Goal: Task Accomplishment & Management: Complete application form

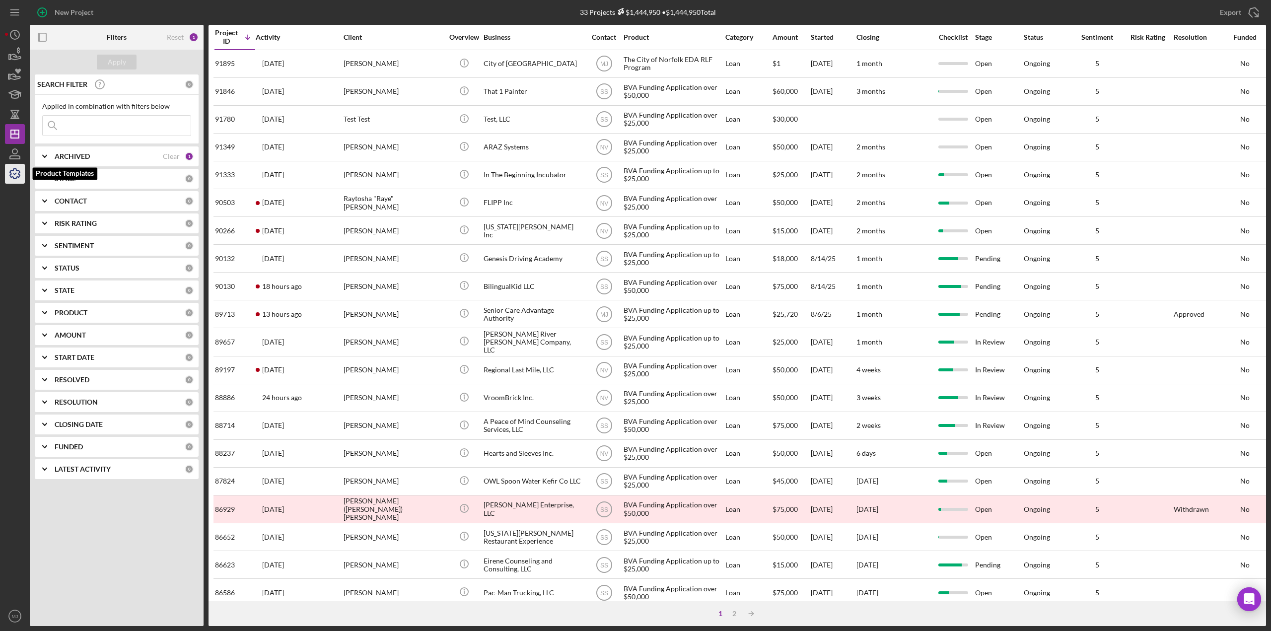
click at [14, 173] on polyline "button" at bounding box center [15, 173] width 2 height 1
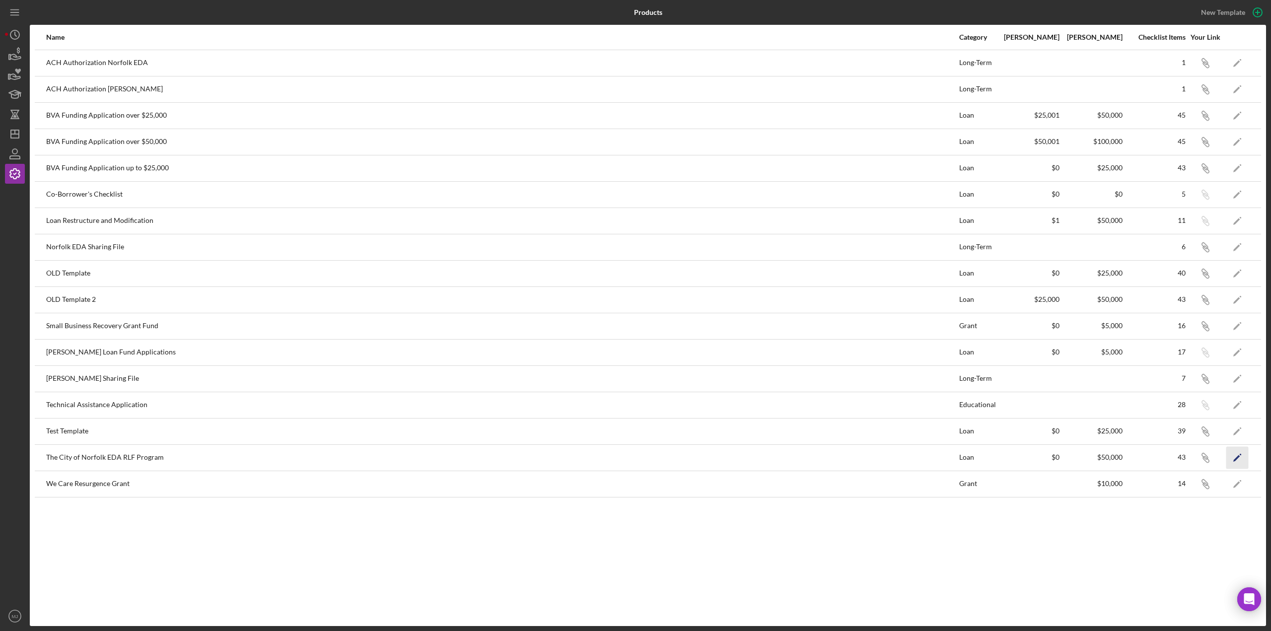
click at [1232, 453] on icon "Icon/Edit" at bounding box center [1237, 457] width 22 height 22
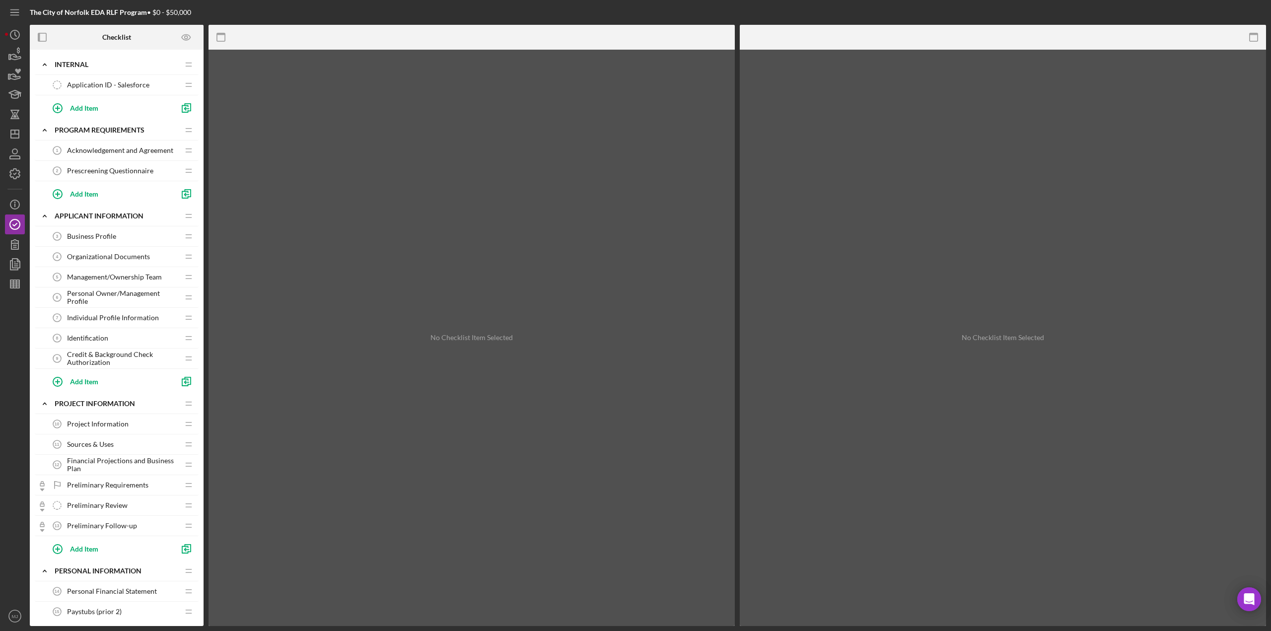
click at [119, 148] on span "Acknowledgement and Agreement" at bounding box center [120, 150] width 106 height 8
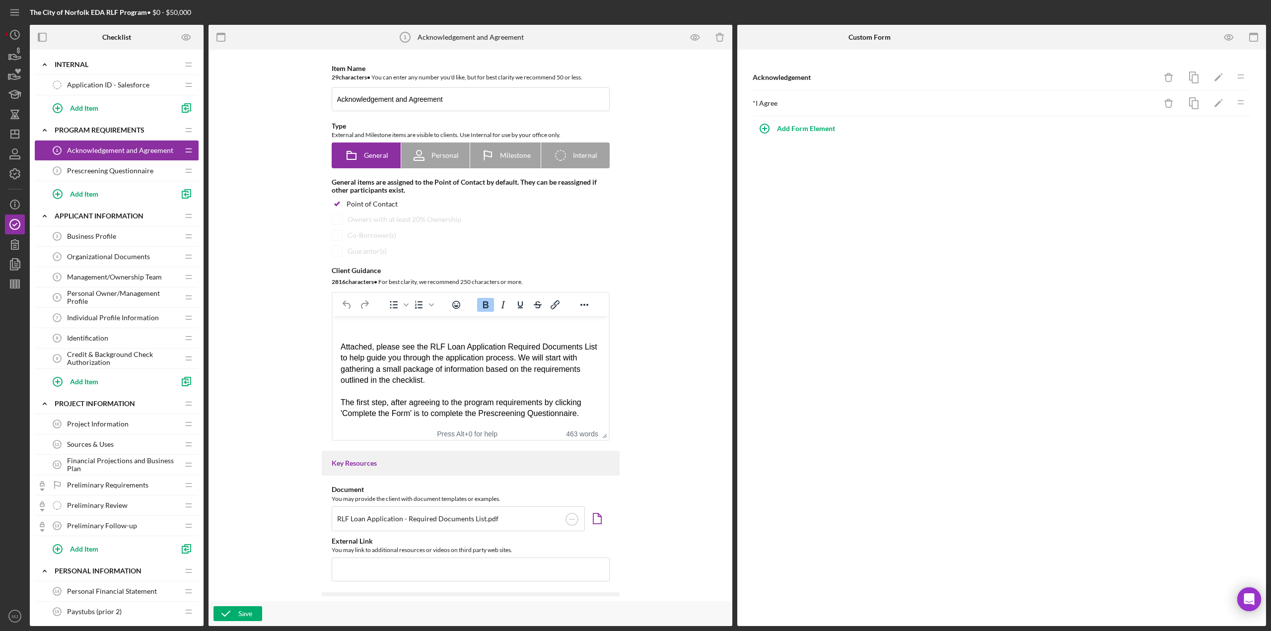
scroll to position [425, 0]
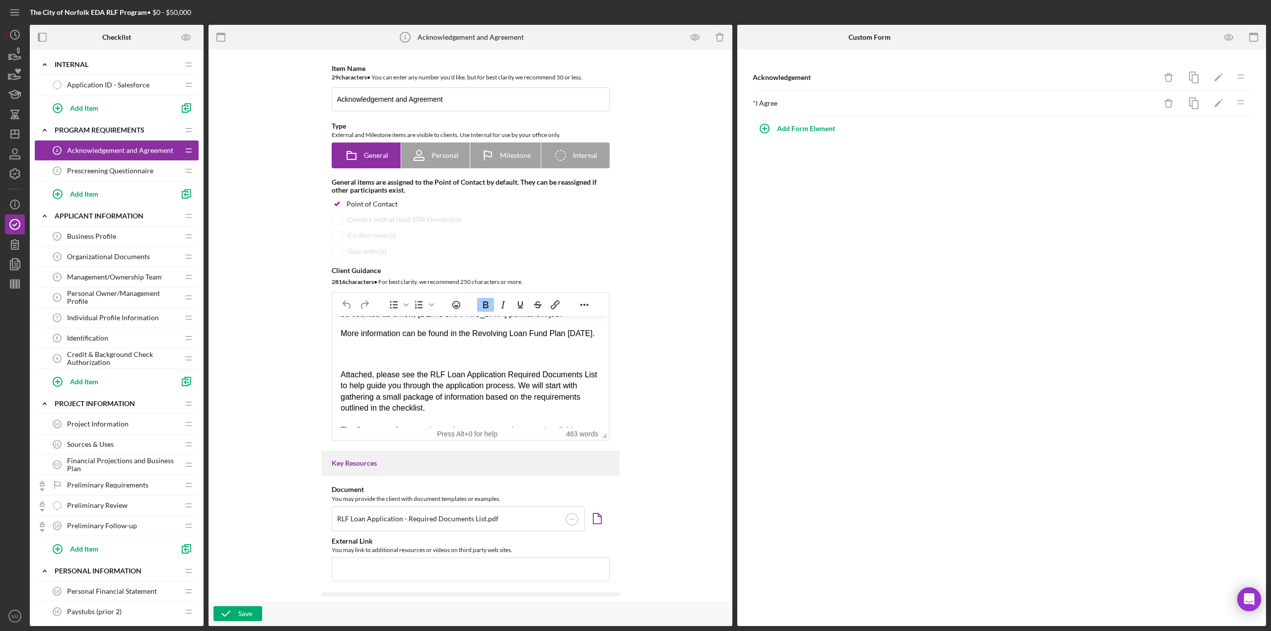
click at [360, 358] on div "Rich Text Area. Press ALT-0 for help." at bounding box center [470, 352] width 260 height 11
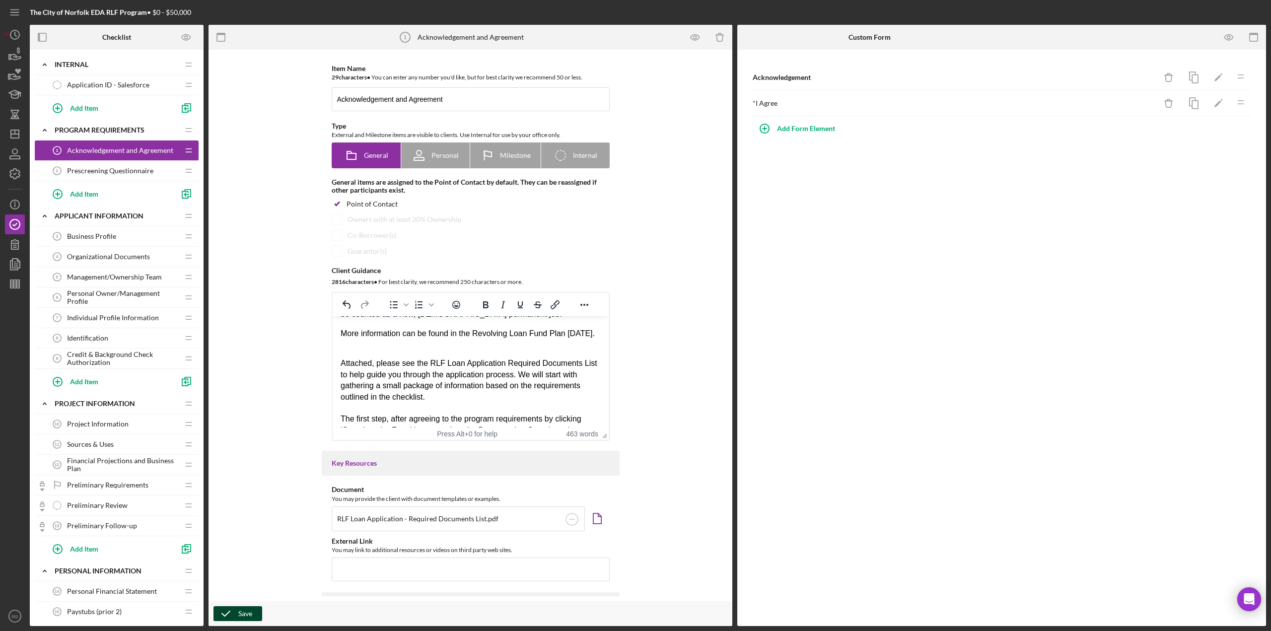
click at [234, 613] on icon "button" at bounding box center [225, 613] width 25 height 25
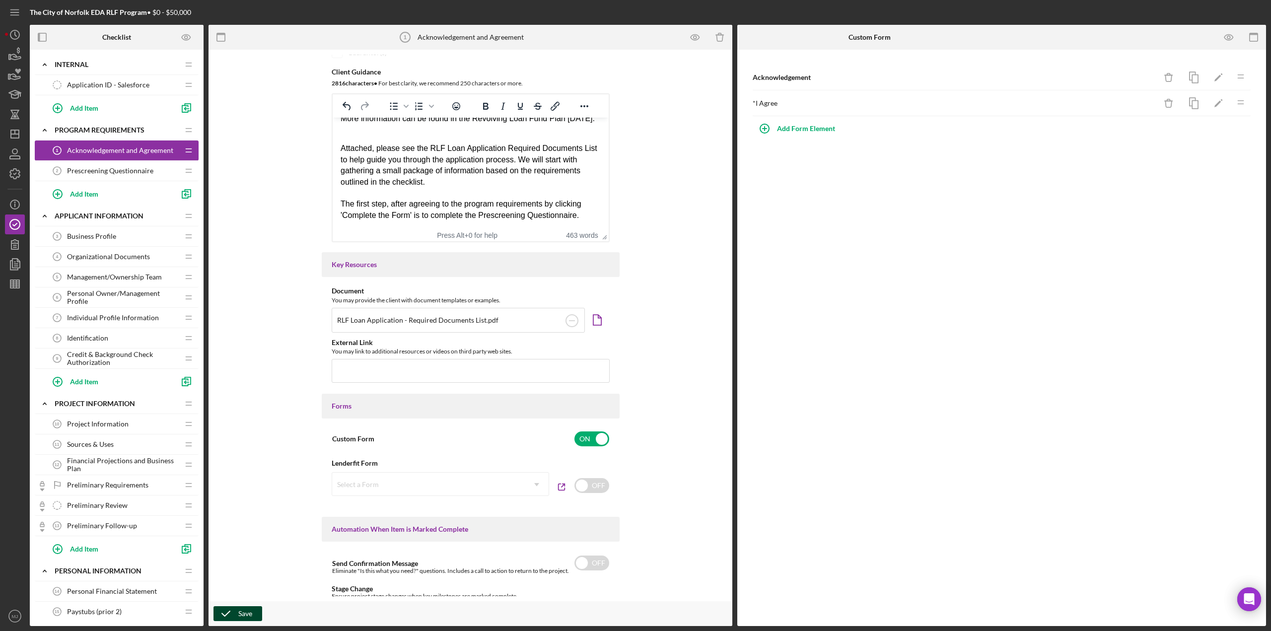
scroll to position [149, 0]
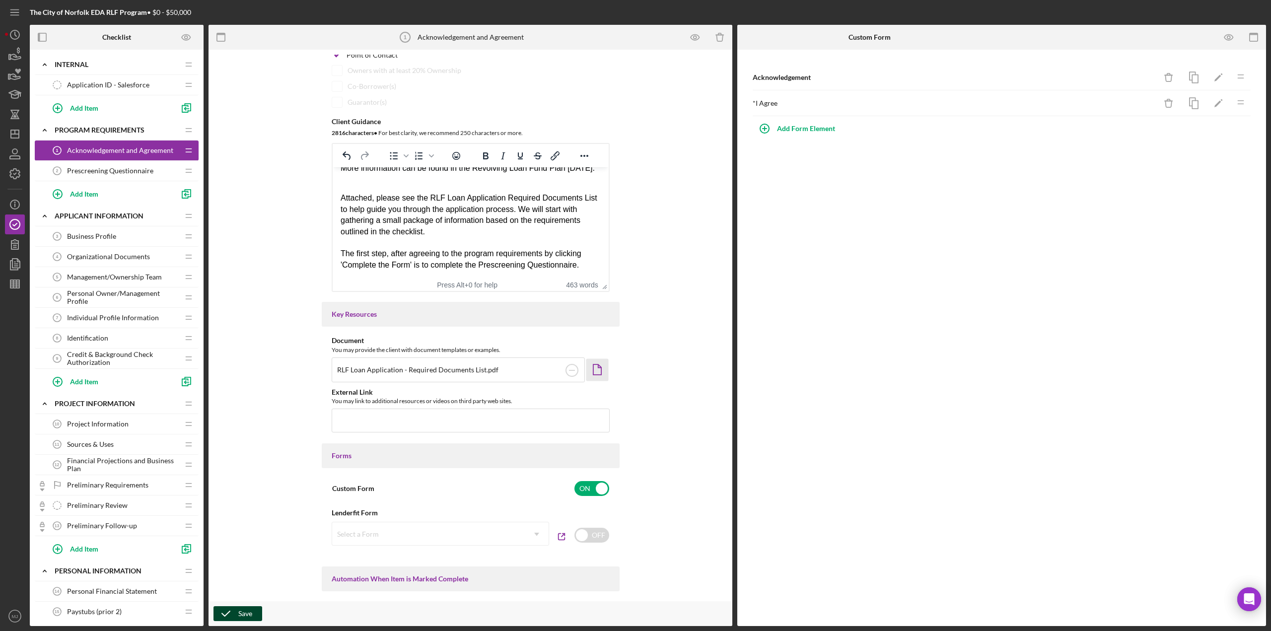
click at [592, 369] on icon "Icon/Document" at bounding box center [597, 369] width 22 height 22
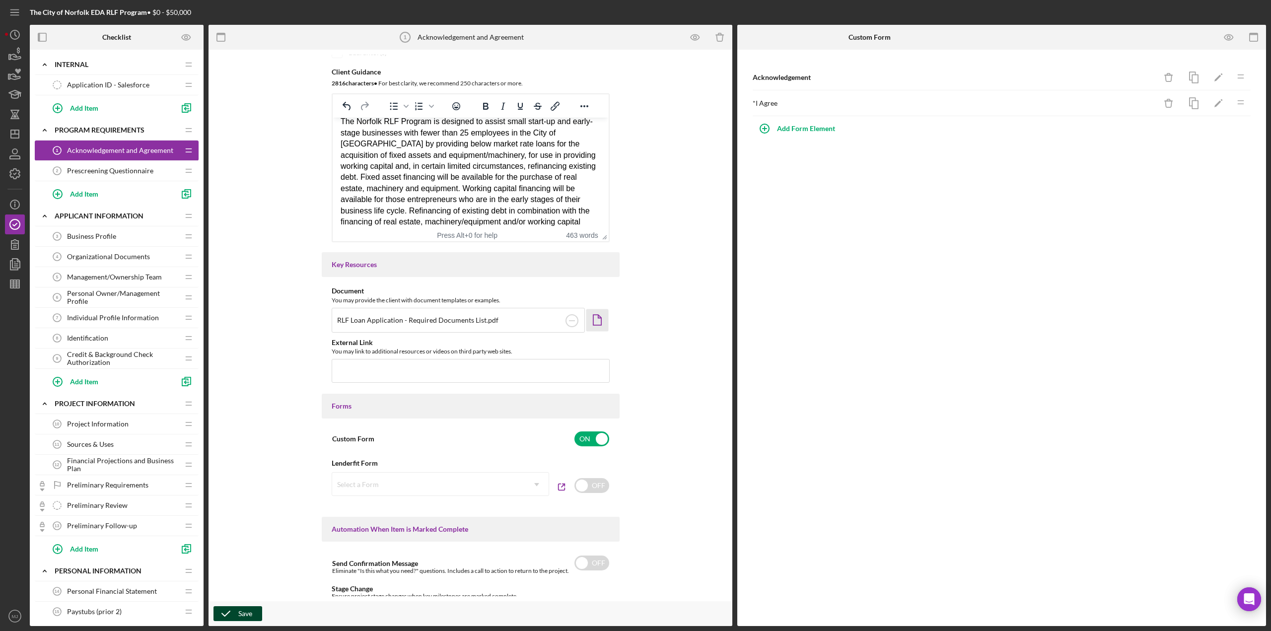
scroll to position [0, 0]
click at [571, 320] on circle at bounding box center [572, 321] width 12 height 12
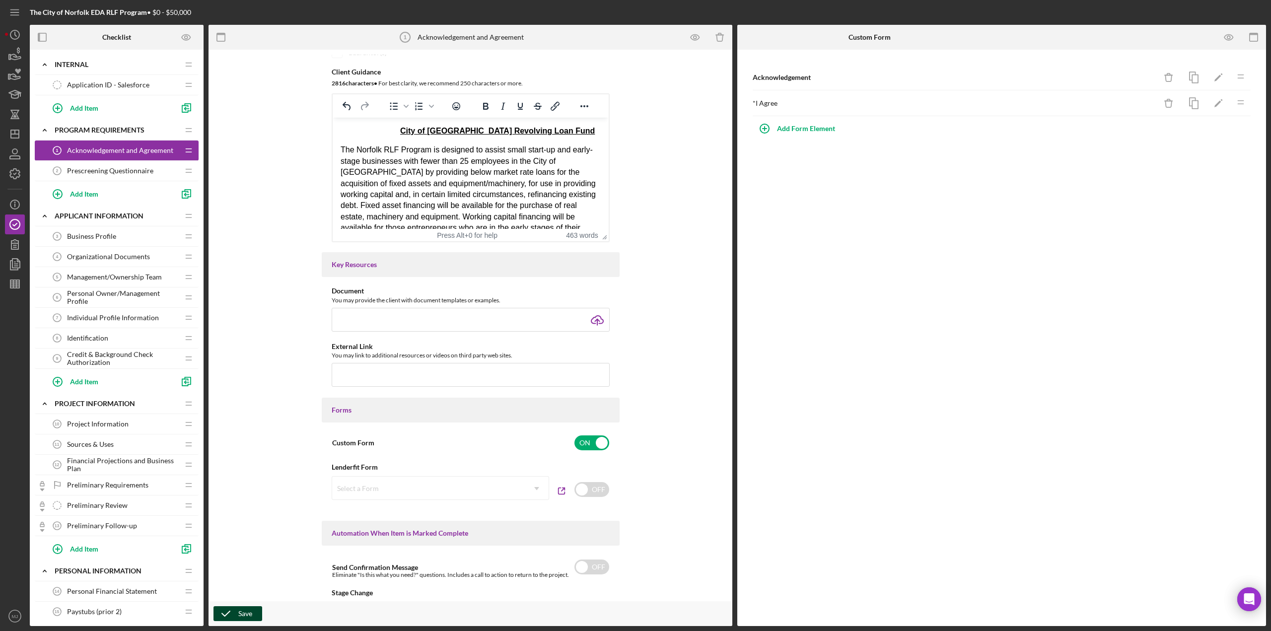
type input "C:\fakepath\Norfolk RLF Plan [DATE] and Required Document List.pdf"
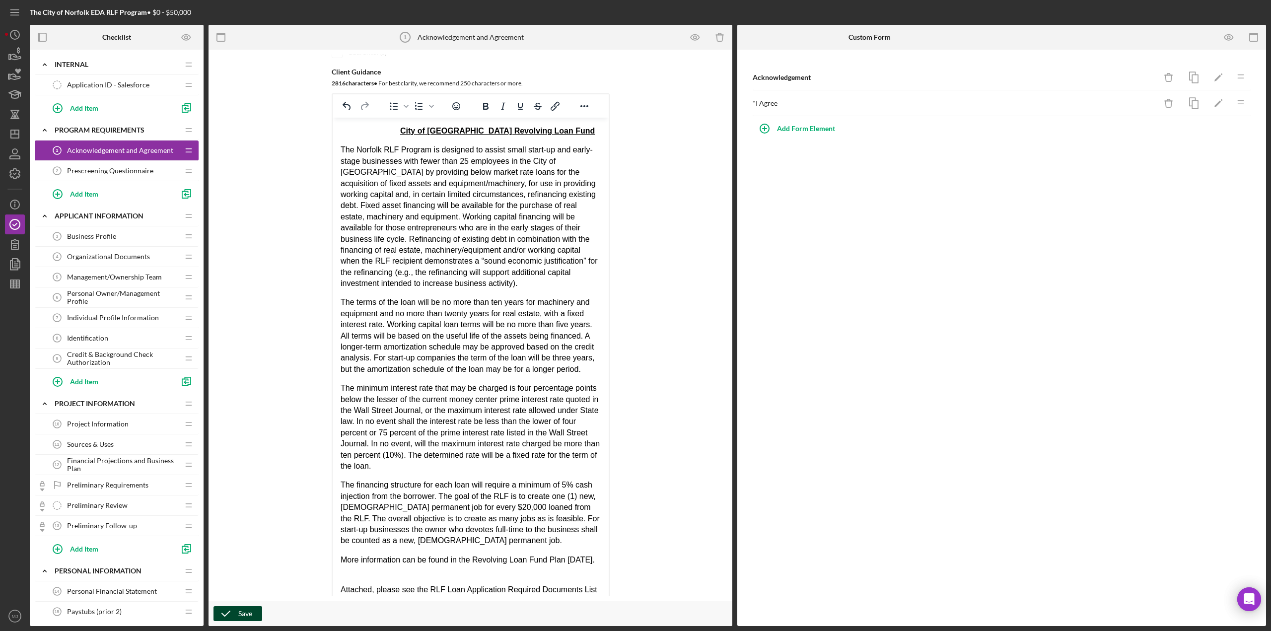
drag, startPoint x: 603, startPoint y: 238, endPoint x: 703, endPoint y: 639, distance: 412.8
click at [703, 630] on html "The City of Norfolk EDA RLF Program • $0 - $50,000 Checklist Icon/Expander Inte…" at bounding box center [635, 315] width 1271 height 631
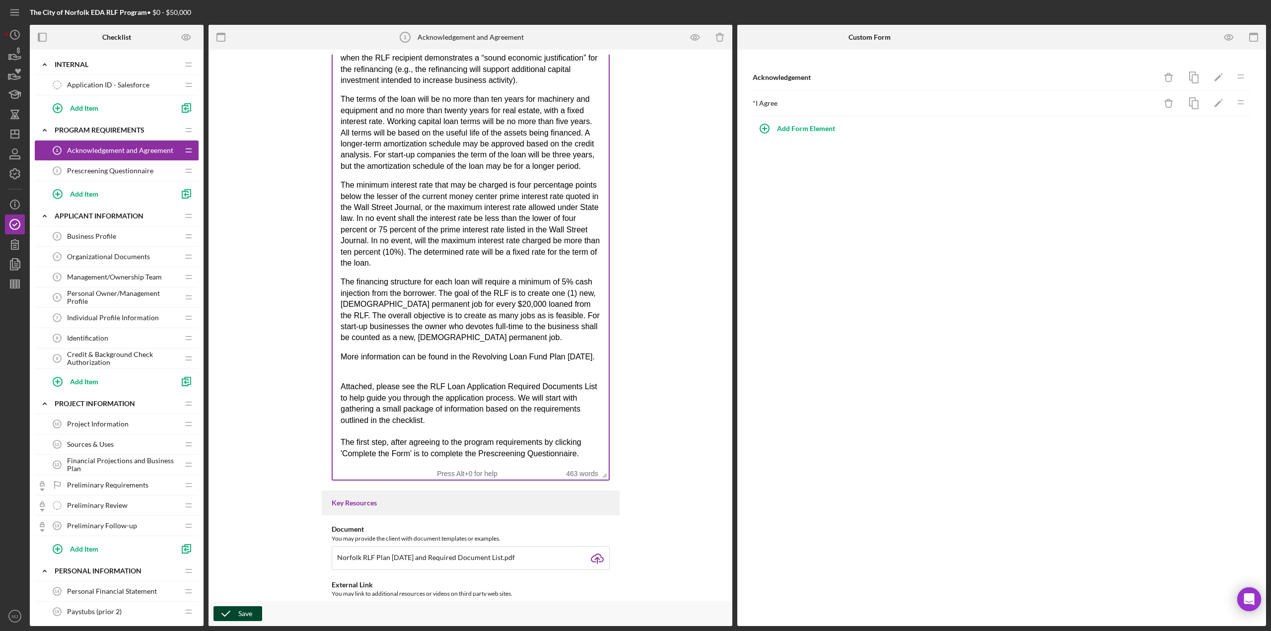
scroll to position [397, 0]
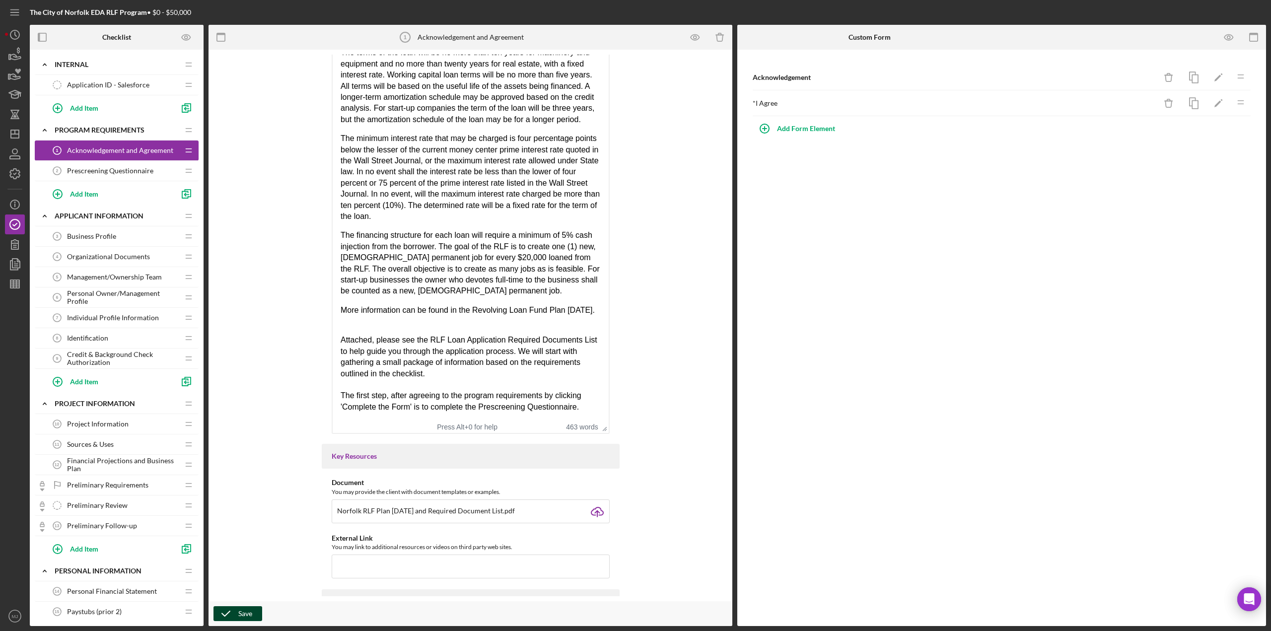
click at [348, 330] on div "Rich Text Area. Press ALT-0 for help." at bounding box center [470, 329] width 260 height 11
click at [473, 305] on p "More information can be found in the Revolving Loan Fund Plan [DATE]." at bounding box center [470, 310] width 260 height 11
click at [340, 339] on div "Attached, please see the RLF Loan Application Required Documents List to help g…" at bounding box center [470, 357] width 260 height 45
click at [340, 305] on p "More information can be found in the Revolving Loan Fund Plan [DATE]." at bounding box center [470, 310] width 260 height 11
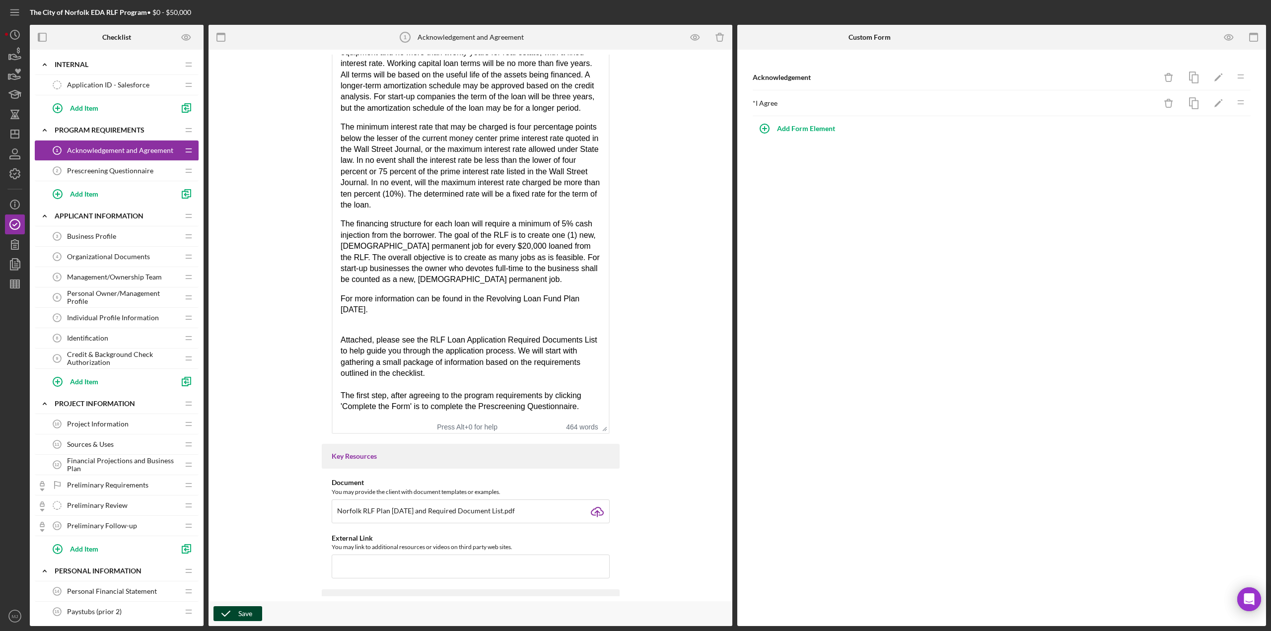
click at [415, 297] on p "For more information can be found in the Revolving Loan Fund Plan [DATE]." at bounding box center [470, 305] width 260 height 22
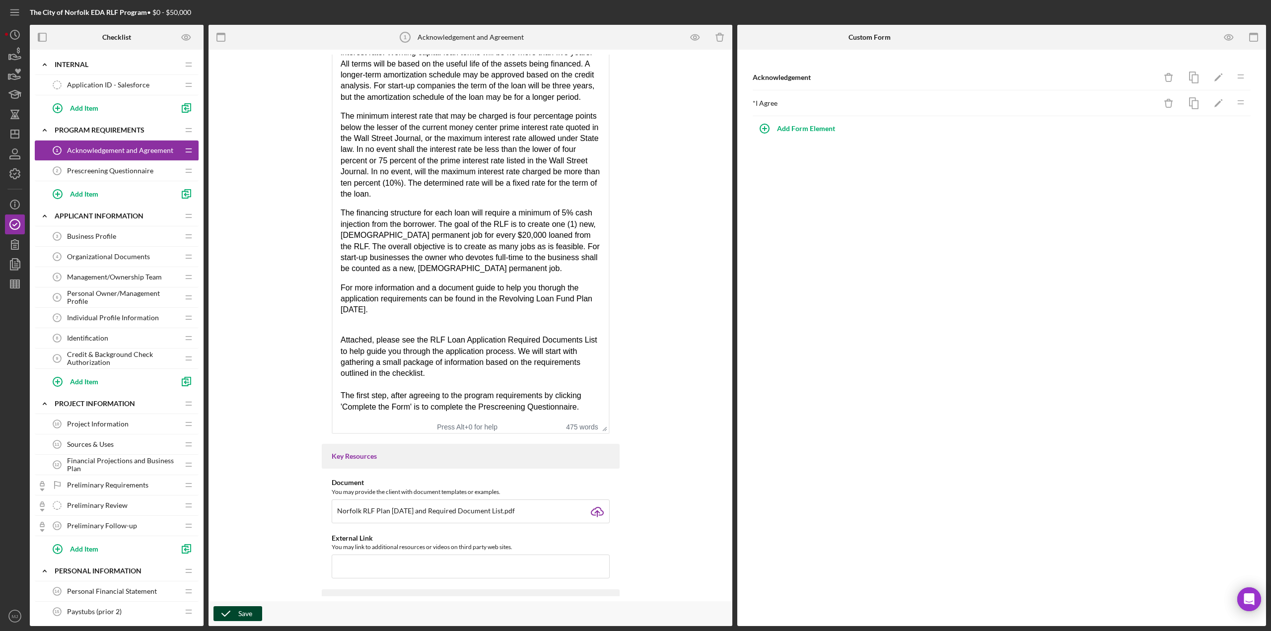
click at [549, 297] on p "For more information and a document guide to help you thorugh the application r…" at bounding box center [470, 299] width 260 height 33
drag, startPoint x: 427, startPoint y: 312, endPoint x: 470, endPoint y: 324, distance: 44.8
click at [470, 316] on p "For more information and a document guide to help you through the application r…" at bounding box center [470, 299] width 260 height 33
drag, startPoint x: 528, startPoint y: 309, endPoint x: 490, endPoint y: 327, distance: 41.5
click at [490, 316] on p "For more information and a document guide to help you through the application r…" at bounding box center [470, 299] width 260 height 33
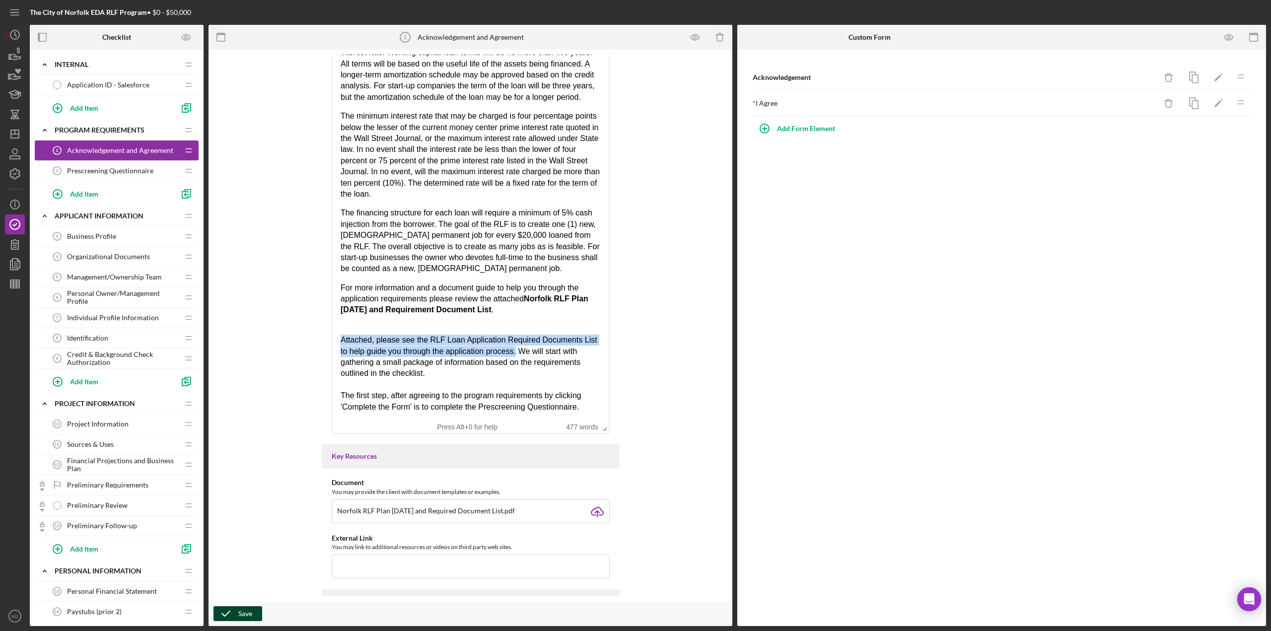
drag, startPoint x: 519, startPoint y: 361, endPoint x: 314, endPoint y: 351, distance: 205.2
click at [332, 351] on html "City of Norfolk Revolving Loan Fund The Norfolk RLF Program is designed to assi…" at bounding box center [470, 133] width 276 height 575
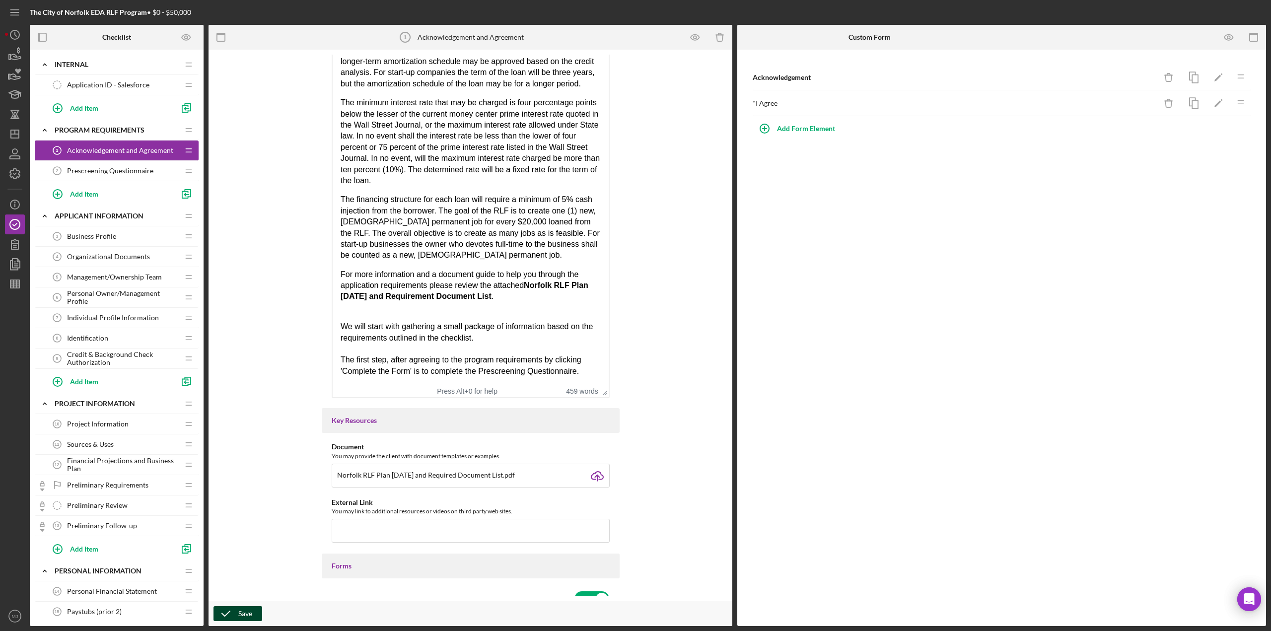
scroll to position [447, 0]
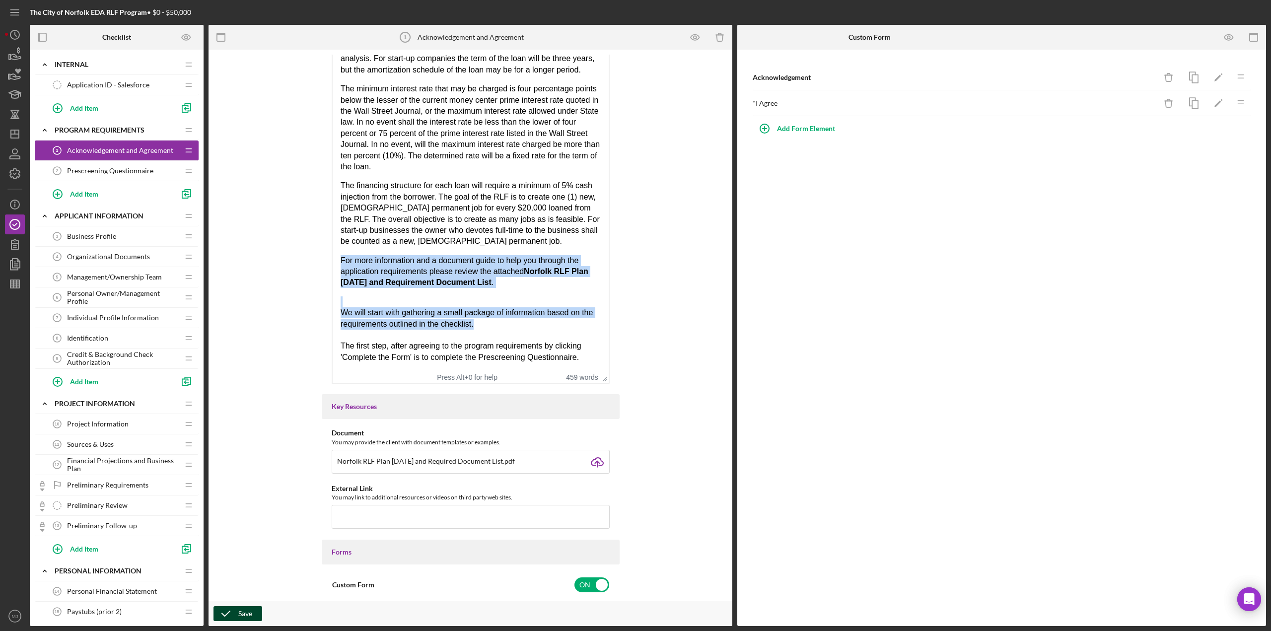
drag, startPoint x: 481, startPoint y: 324, endPoint x: 340, endPoint y: 259, distance: 155.2
click at [340, 259] on body "City of Norfolk Revolving Loan Fund The Norfolk RLF Program is designed to assi…" at bounding box center [470, 95] width 260 height 537
copy body "For more information and a document guide to help you through the application r…"
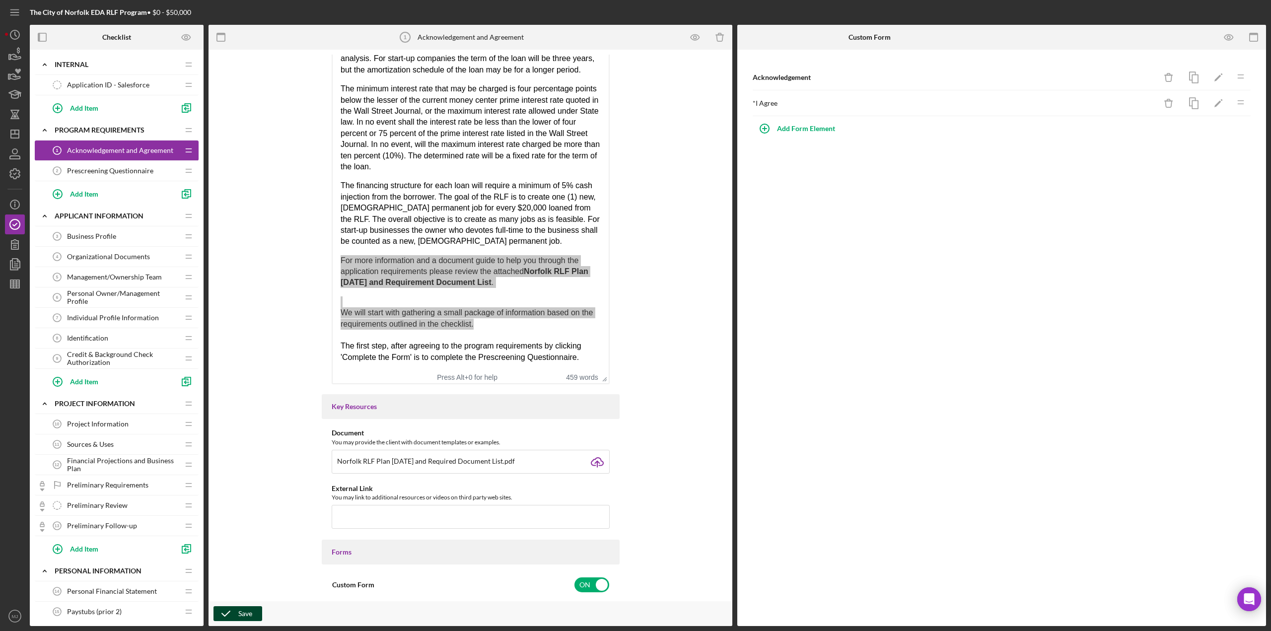
click at [248, 610] on div "Save" at bounding box center [245, 613] width 14 height 15
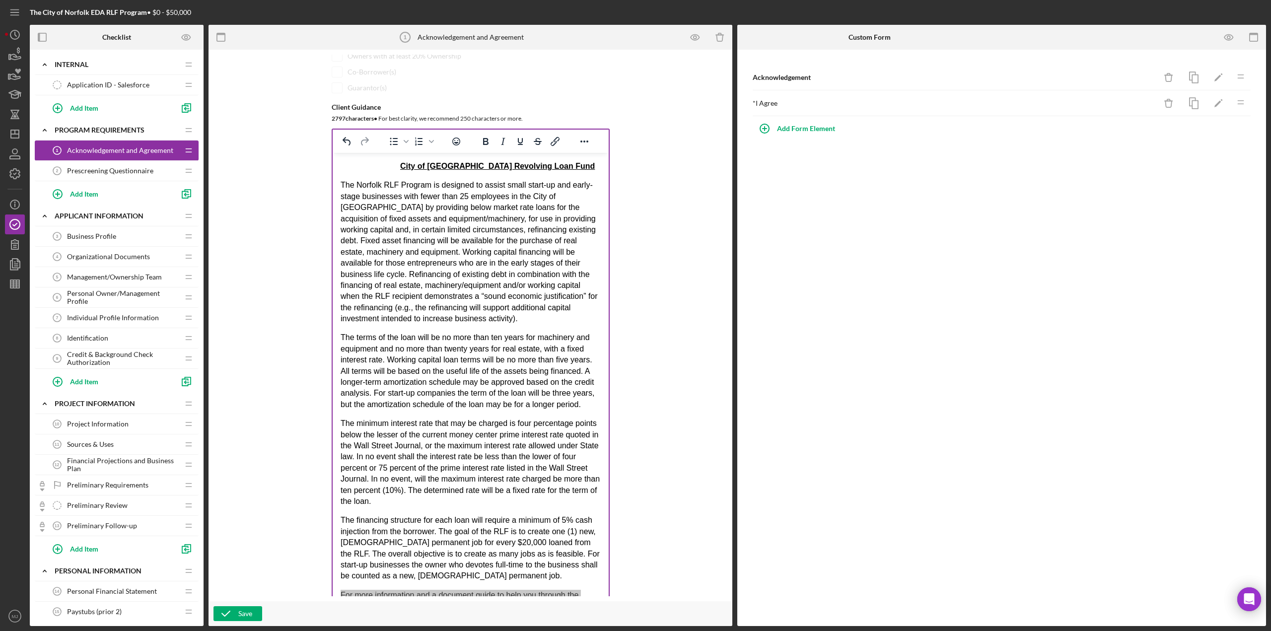
scroll to position [149, 0]
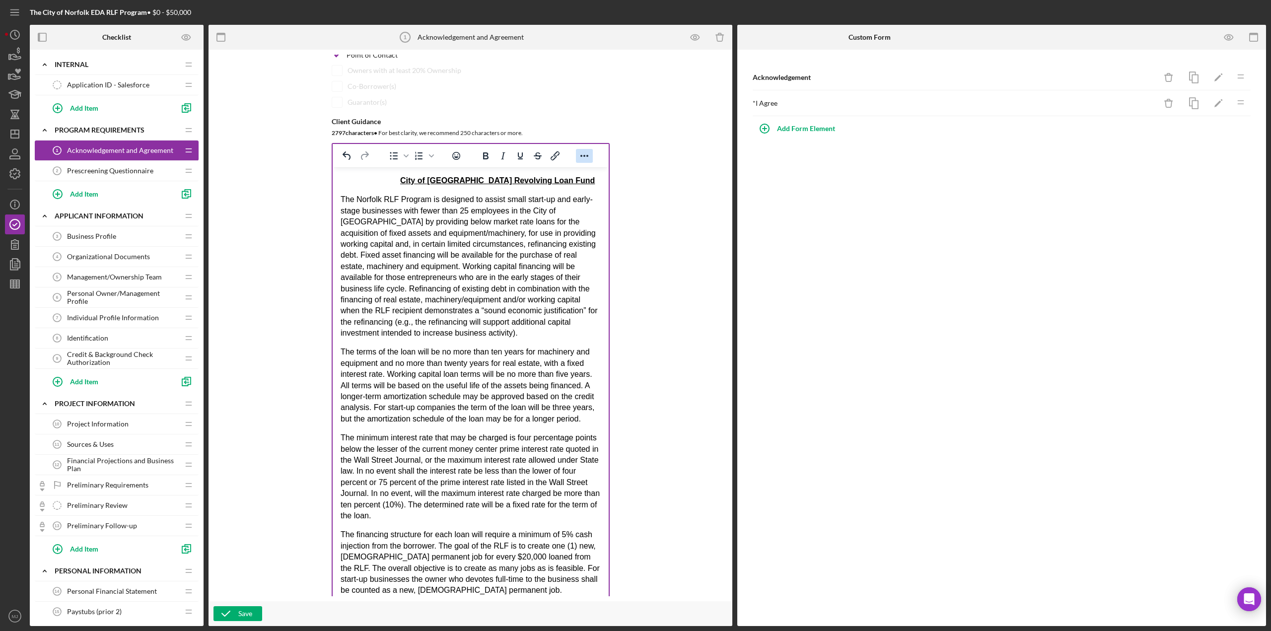
click at [578, 150] on icon "Reveal or hide additional toolbar items" at bounding box center [584, 156] width 12 height 12
click at [19, 168] on icon "button" at bounding box center [14, 173] width 25 height 25
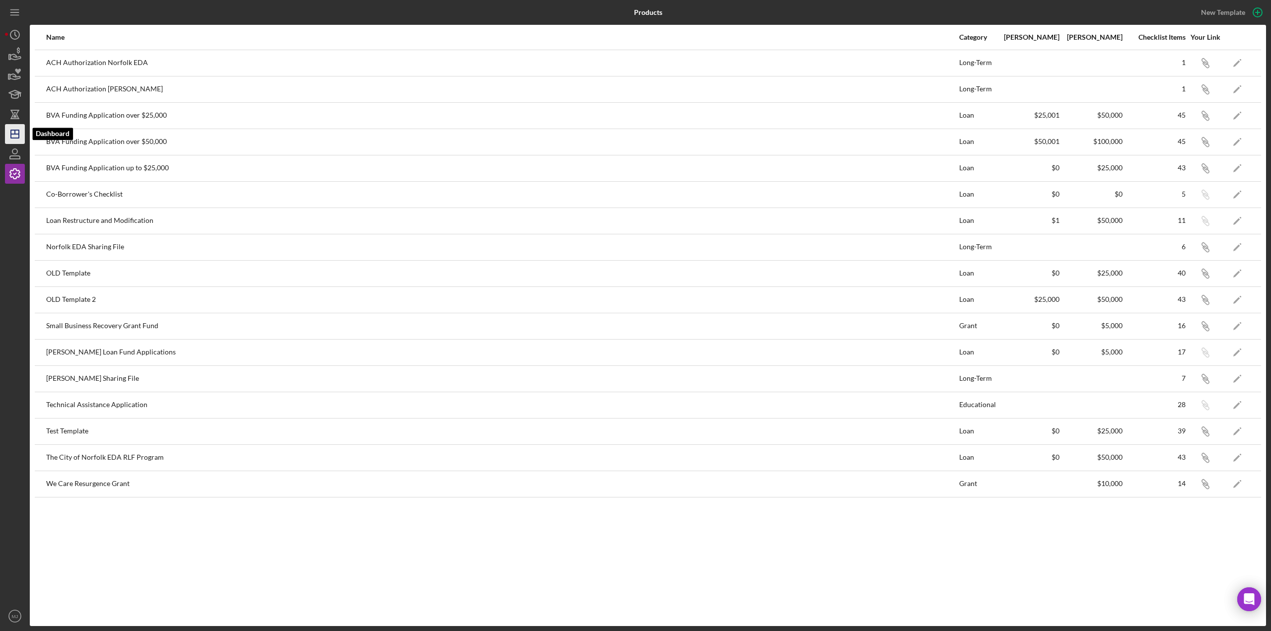
click at [19, 140] on icon "Icon/Dashboard" at bounding box center [14, 134] width 25 height 25
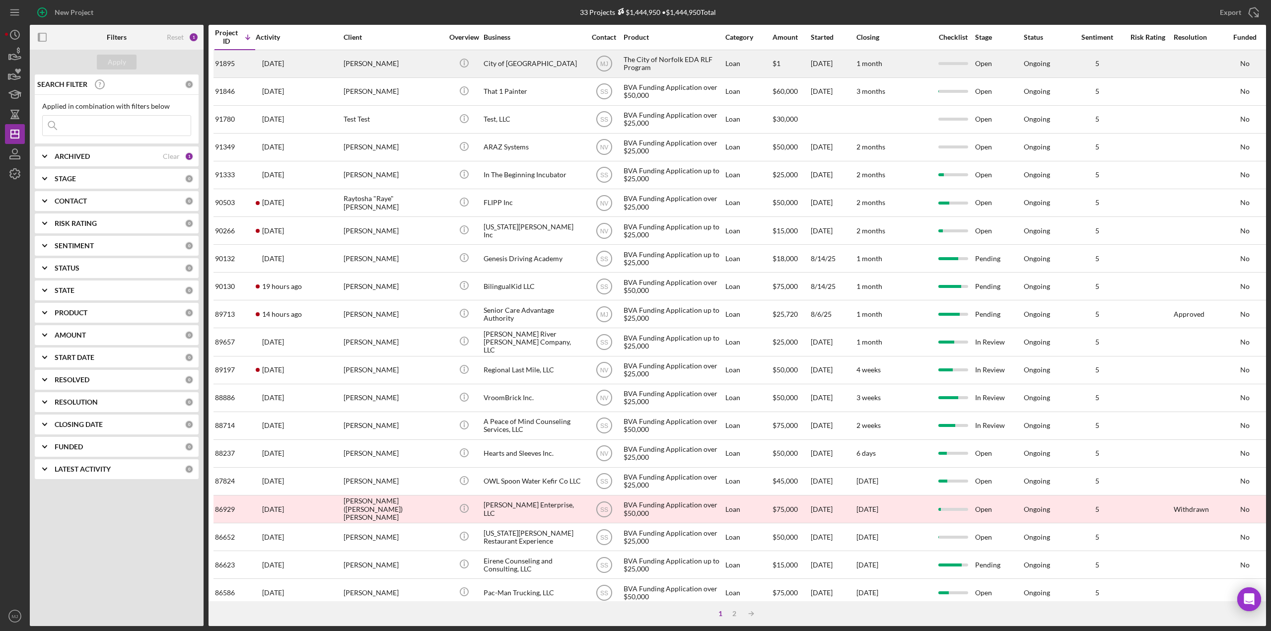
click at [371, 66] on div "[PERSON_NAME]" at bounding box center [392, 64] width 99 height 26
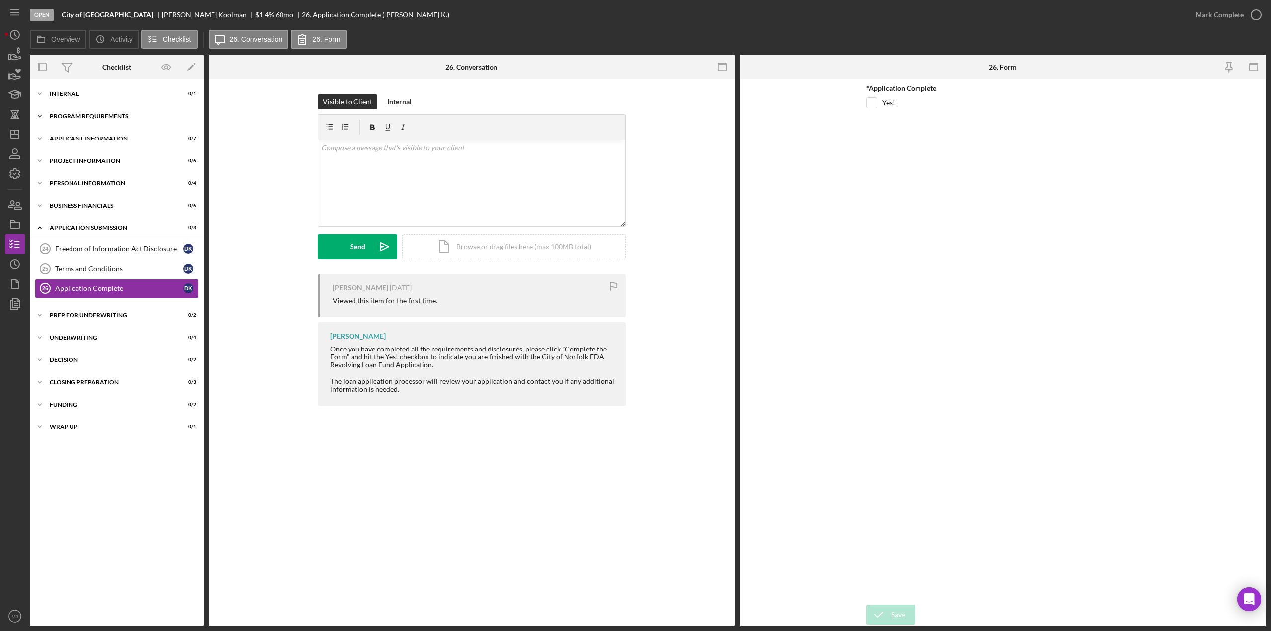
click at [84, 115] on div "Program Requirements" at bounding box center [120, 116] width 141 height 6
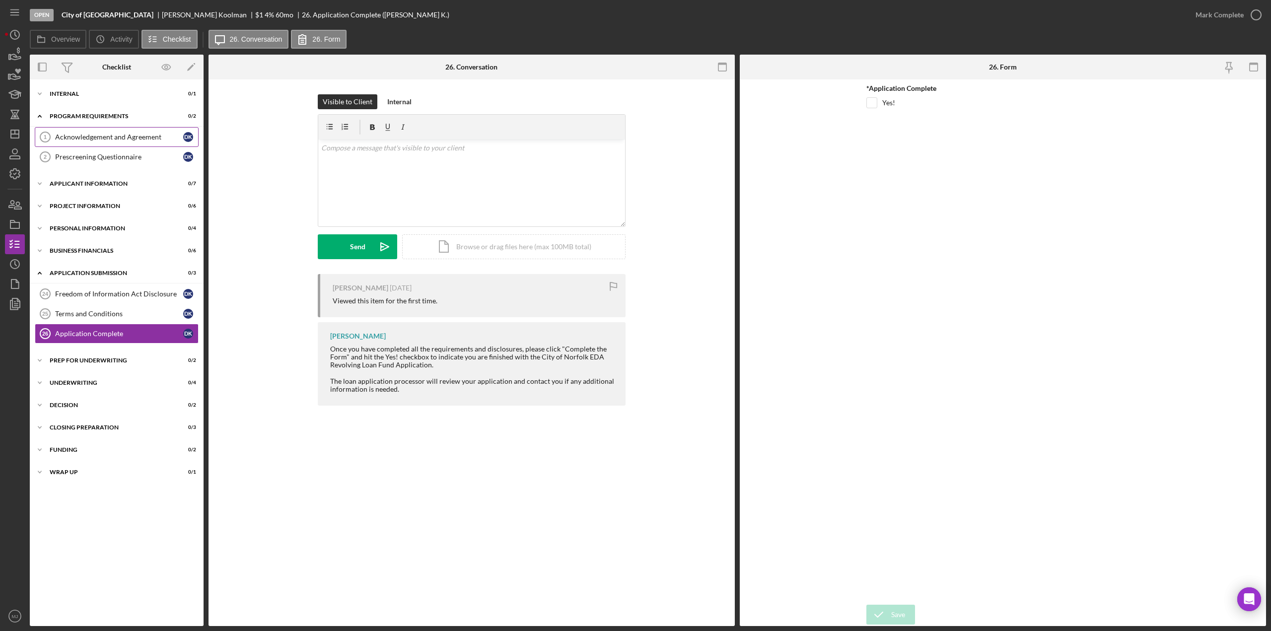
click at [87, 132] on link "Acknowledgement and Agreement 1 Acknowledgement and Agreement D K" at bounding box center [117, 137] width 164 height 20
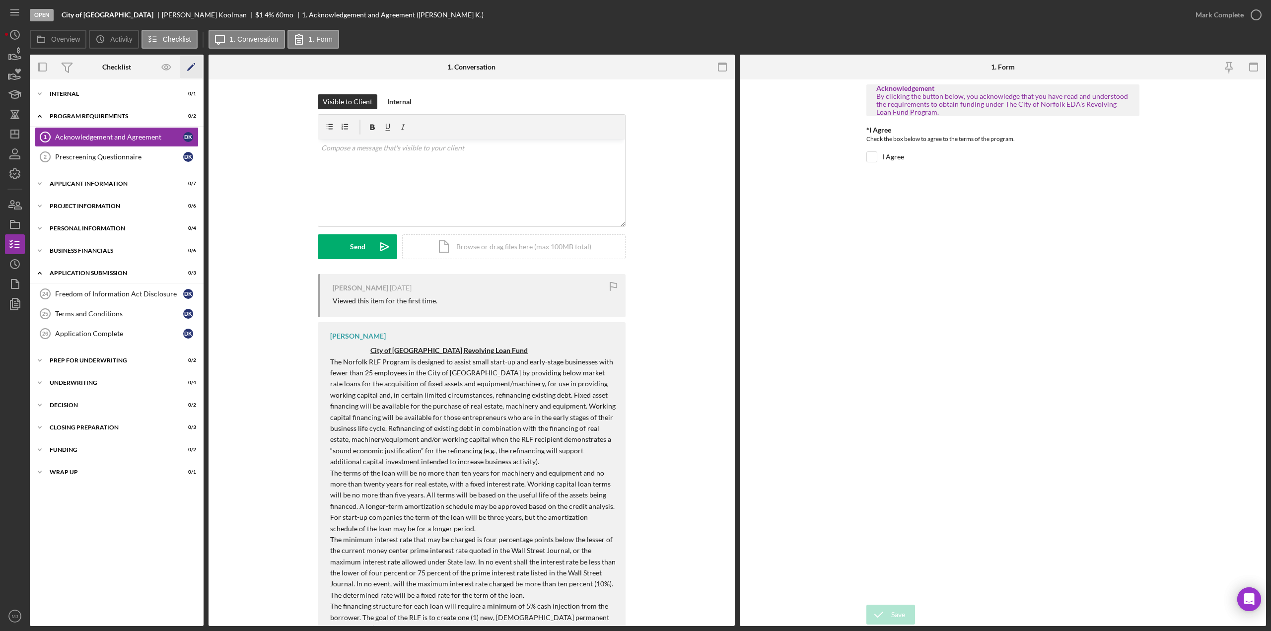
click at [200, 72] on icon "Icon/Edit" at bounding box center [191, 67] width 22 height 22
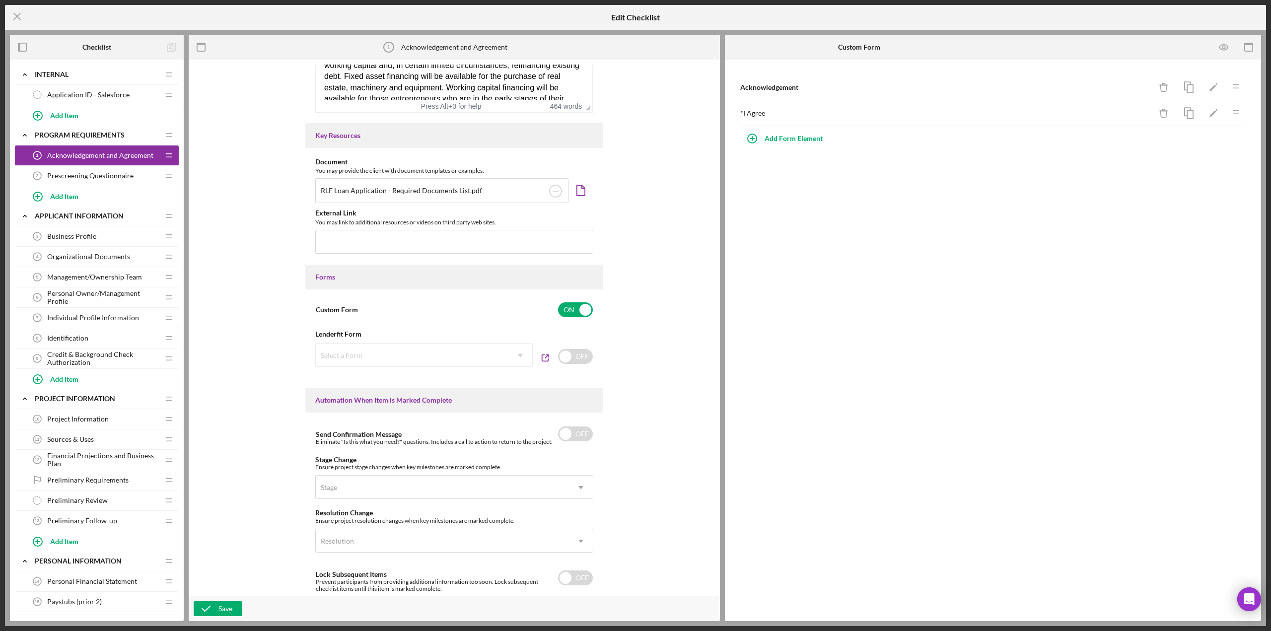
scroll to position [298, 0]
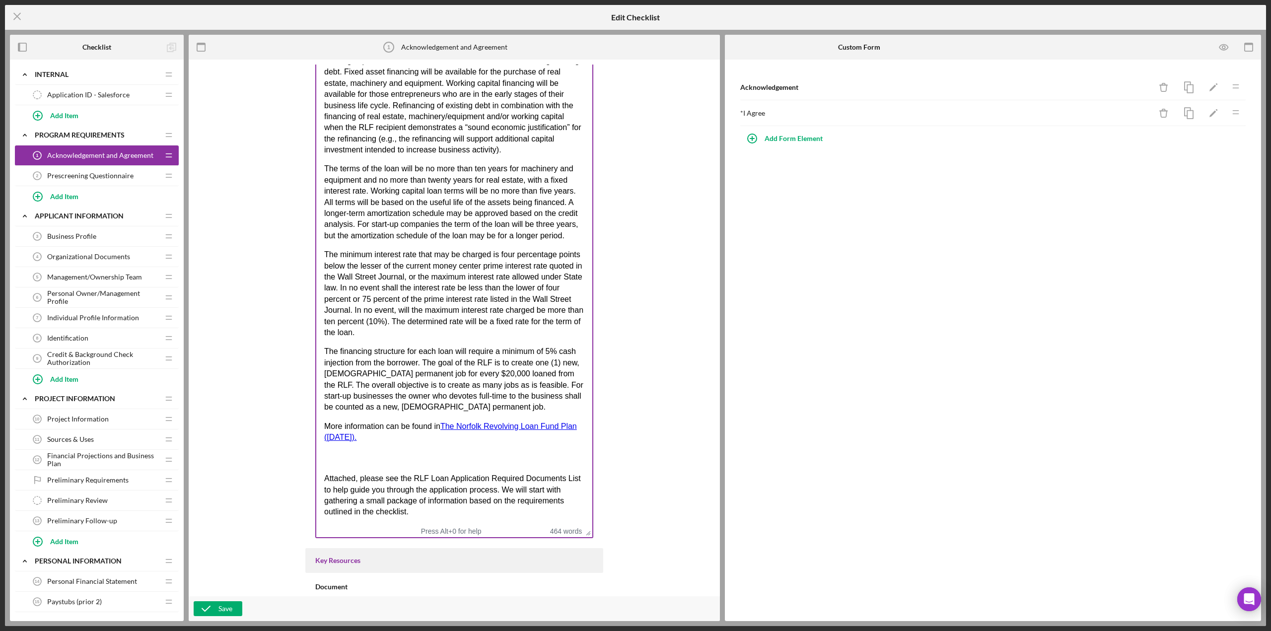
drag, startPoint x: 589, startPoint y: 104, endPoint x: 649, endPoint y: 534, distance: 434.1
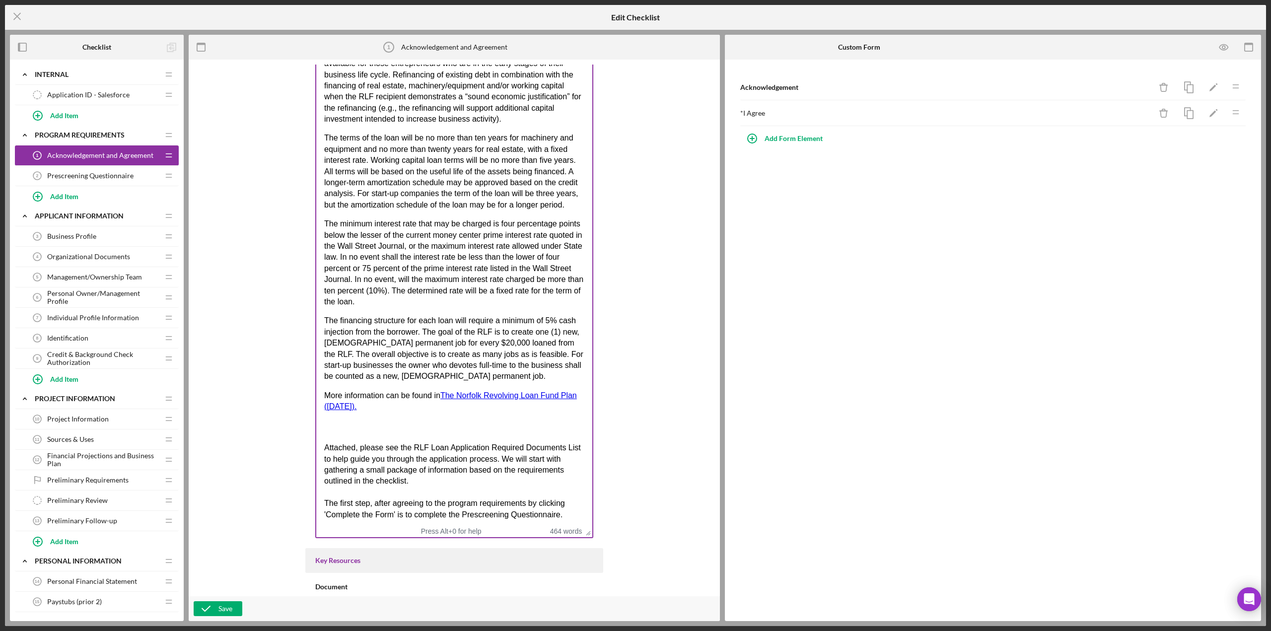
scroll to position [45, 0]
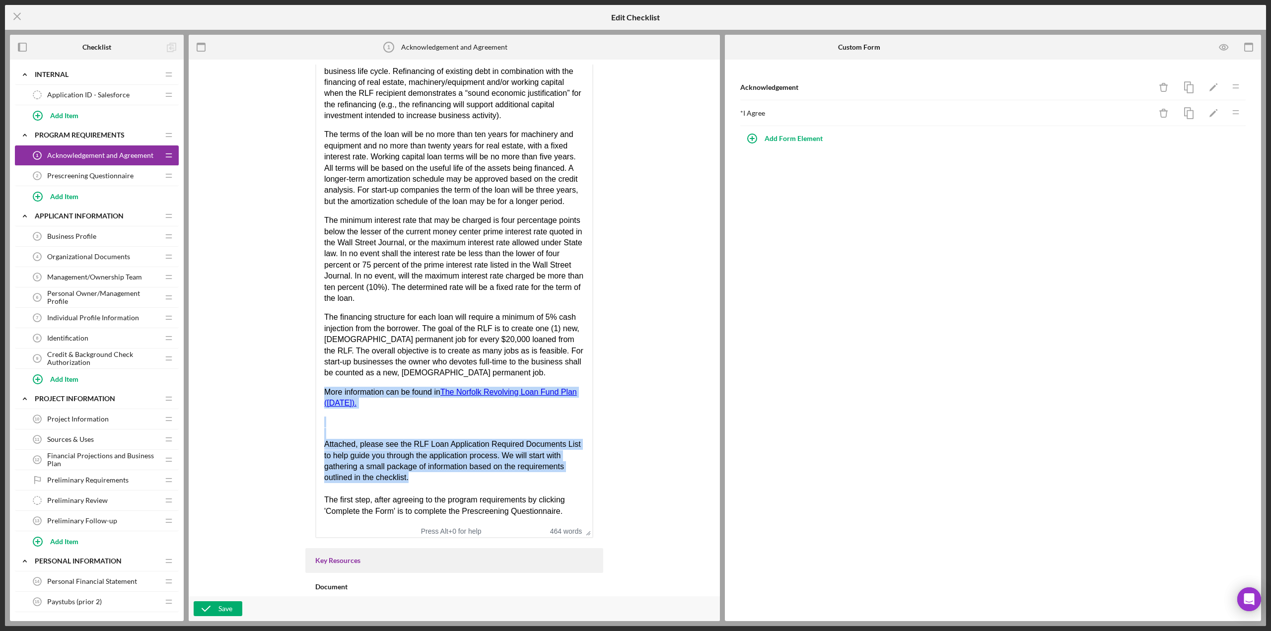
drag, startPoint x: 412, startPoint y: 477, endPoint x: 318, endPoint y: 388, distance: 129.5
click at [318, 388] on html "City of Norfolk Revolving Loan Fund The Norfolk RLF Program is designed to assi…" at bounding box center [454, 237] width 276 height 575
paste body "Rich Text Area. Press ALT-0 for help."
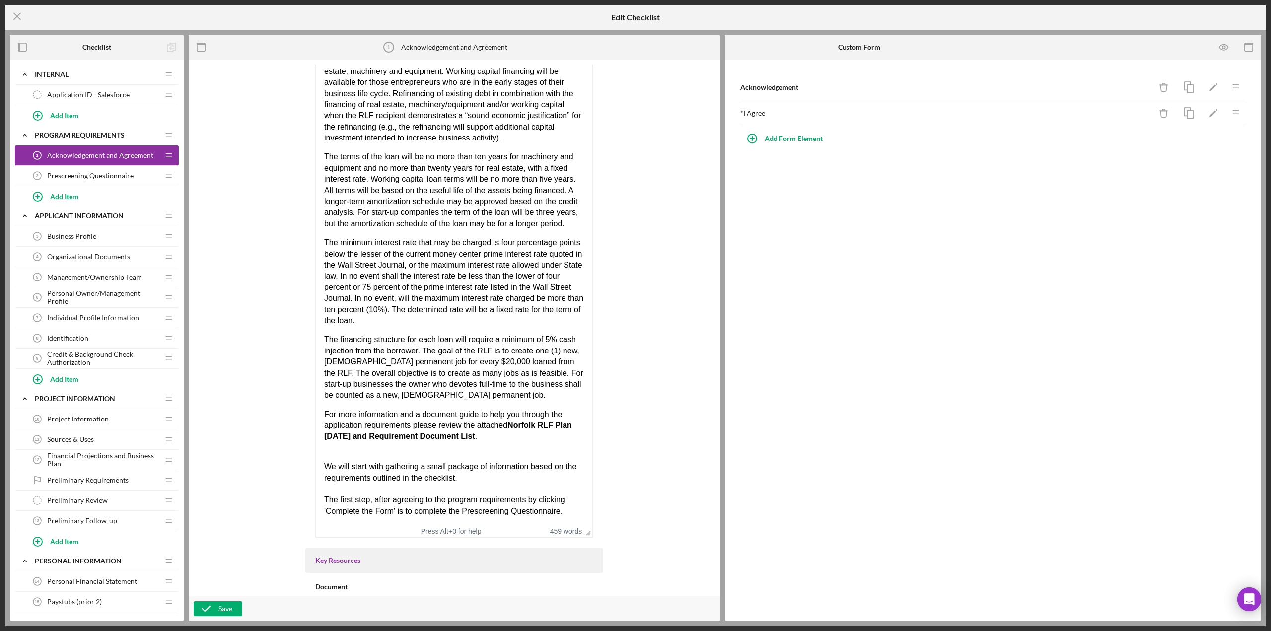
scroll to position [23, 0]
click at [227, 610] on div "Save" at bounding box center [225, 608] width 14 height 15
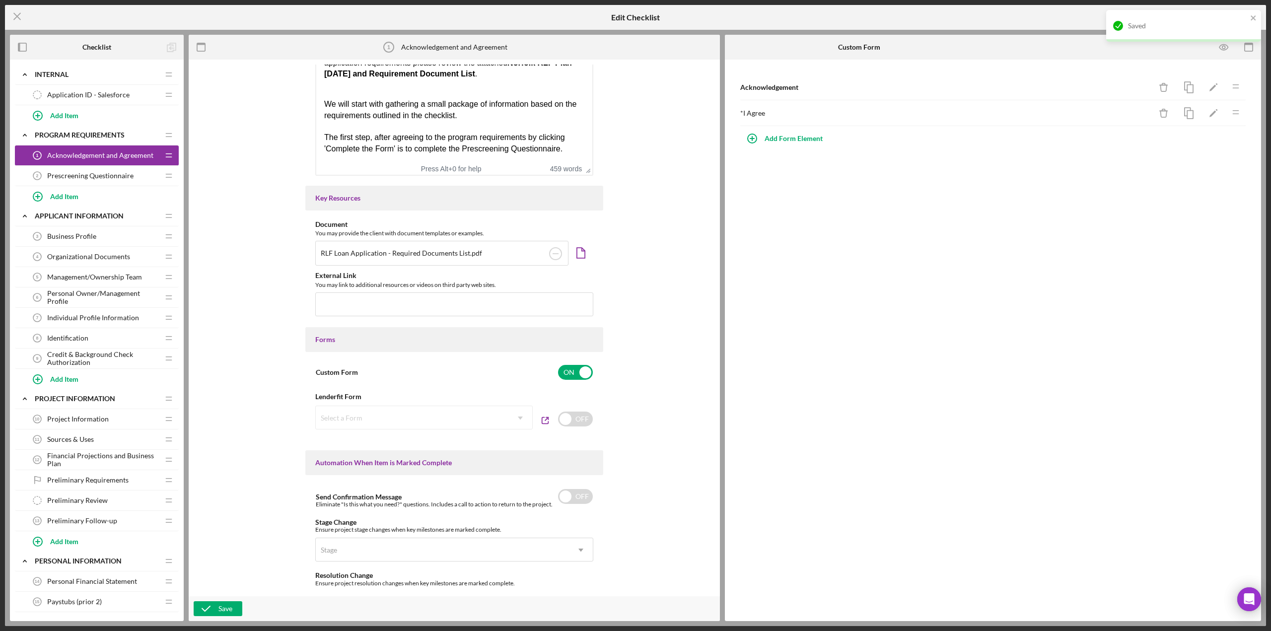
scroll to position [712, 0]
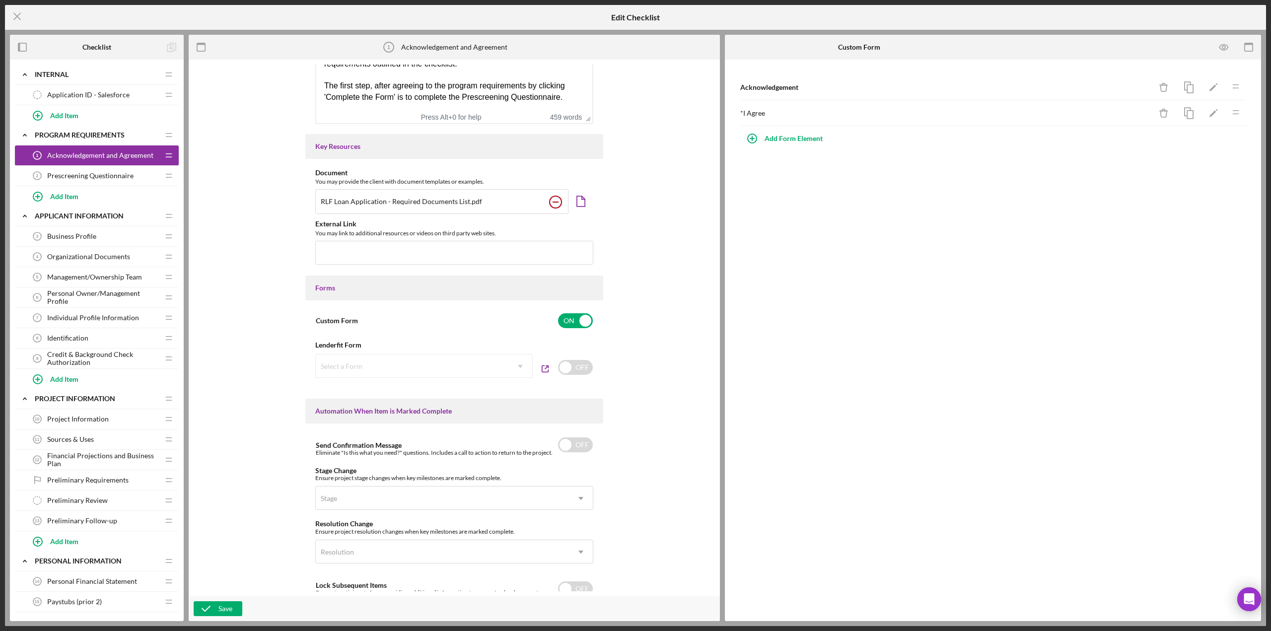
click at [553, 204] on circle at bounding box center [555, 202] width 12 height 12
type input "C:\fakepath\Norfolk RLF Plan [DATE] and Required Document List.pdf"
click at [216, 605] on icon "button" at bounding box center [206, 608] width 25 height 25
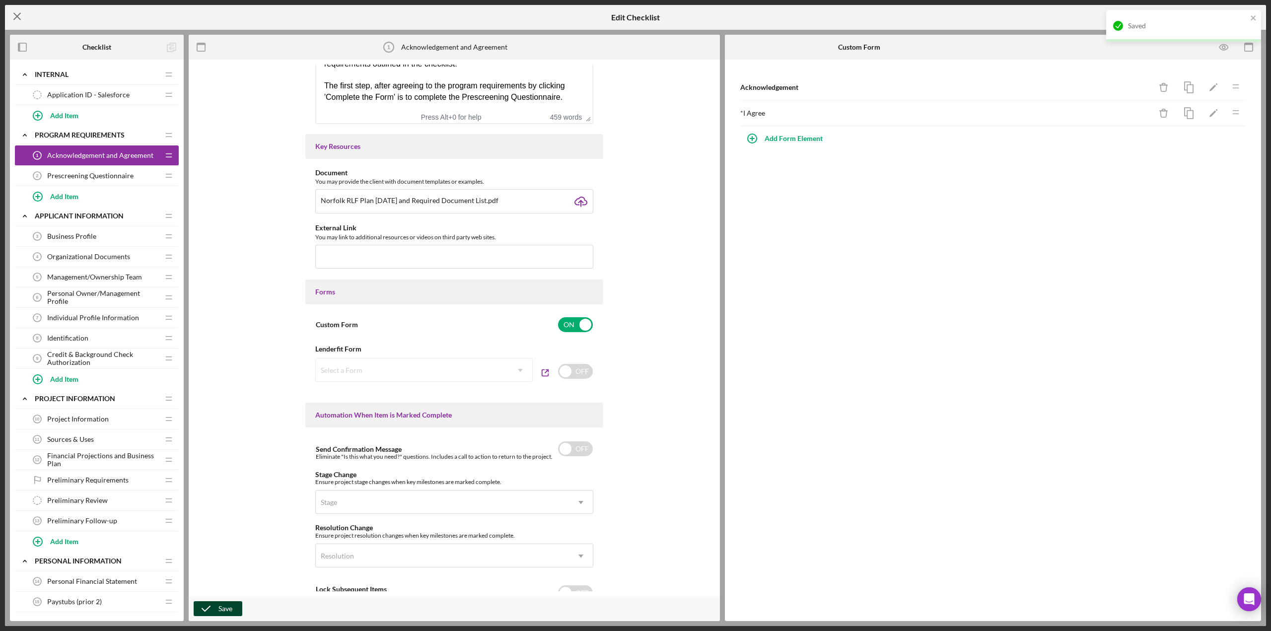
click at [11, 24] on icon "Icon/Menu Close" at bounding box center [17, 16] width 25 height 25
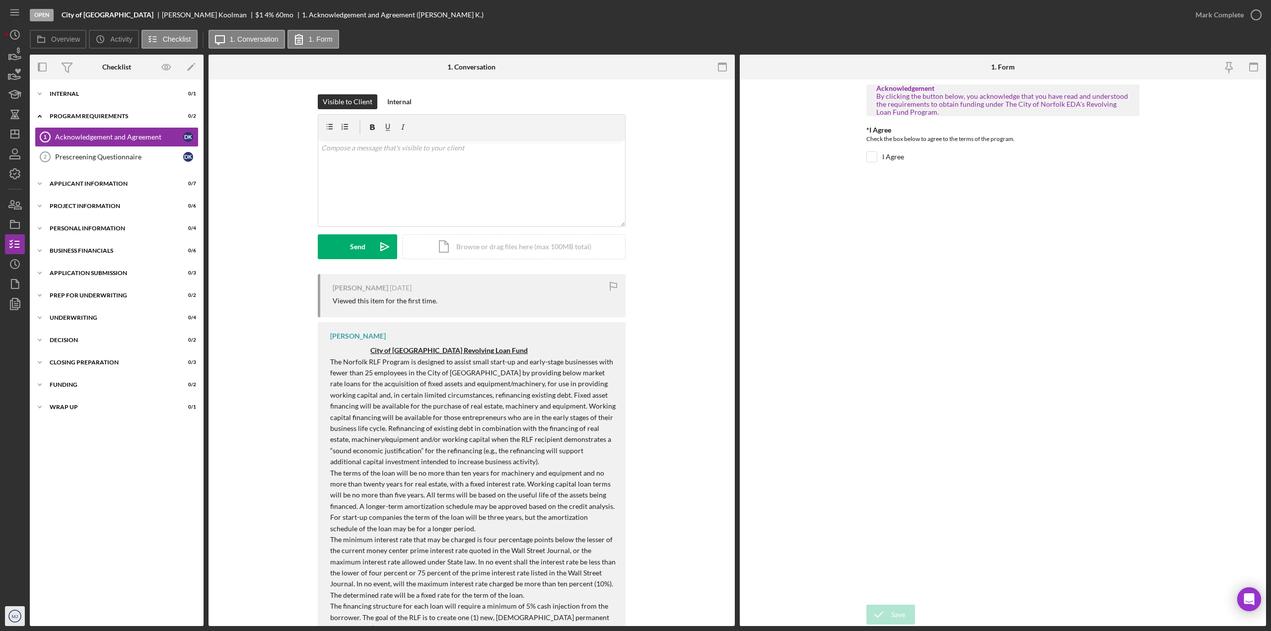
click at [13, 615] on text "MJ" at bounding box center [15, 615] width 6 height 5
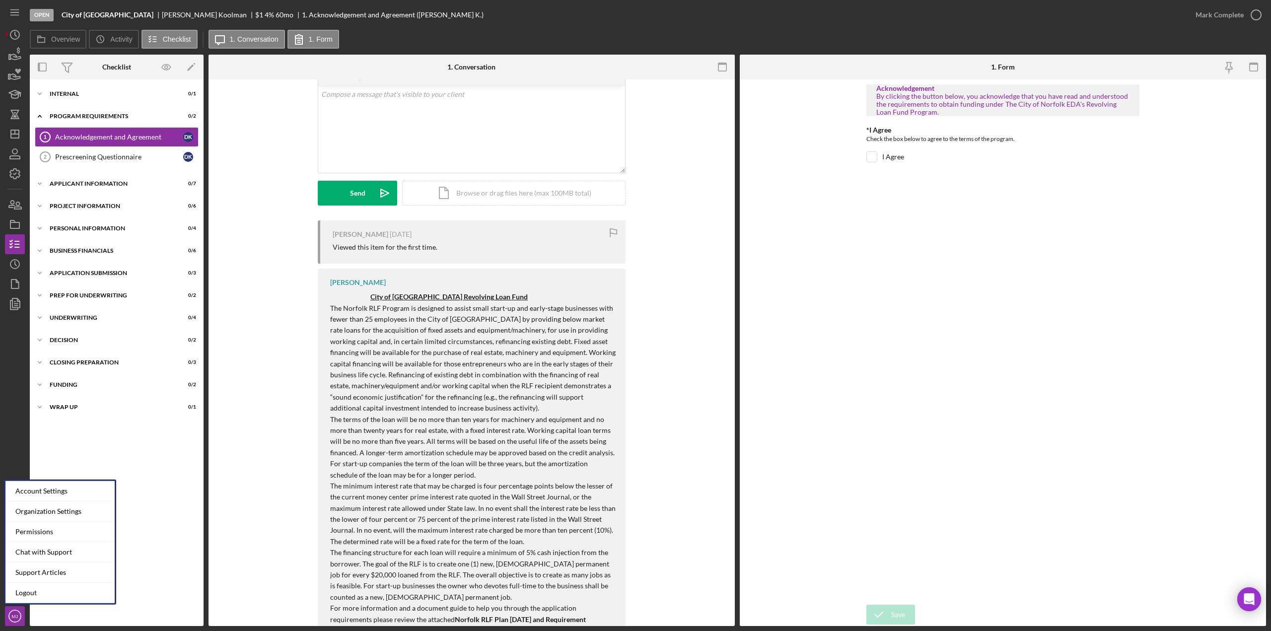
scroll to position [132, 0]
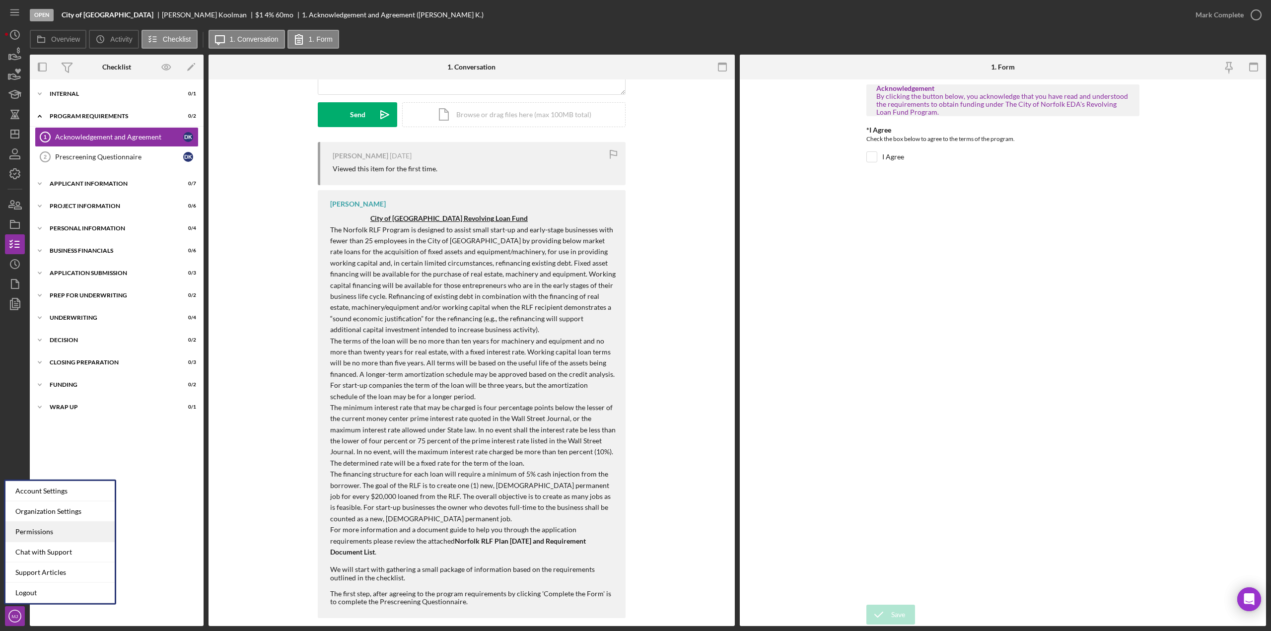
click at [27, 530] on div "Permissions" at bounding box center [59, 532] width 109 height 20
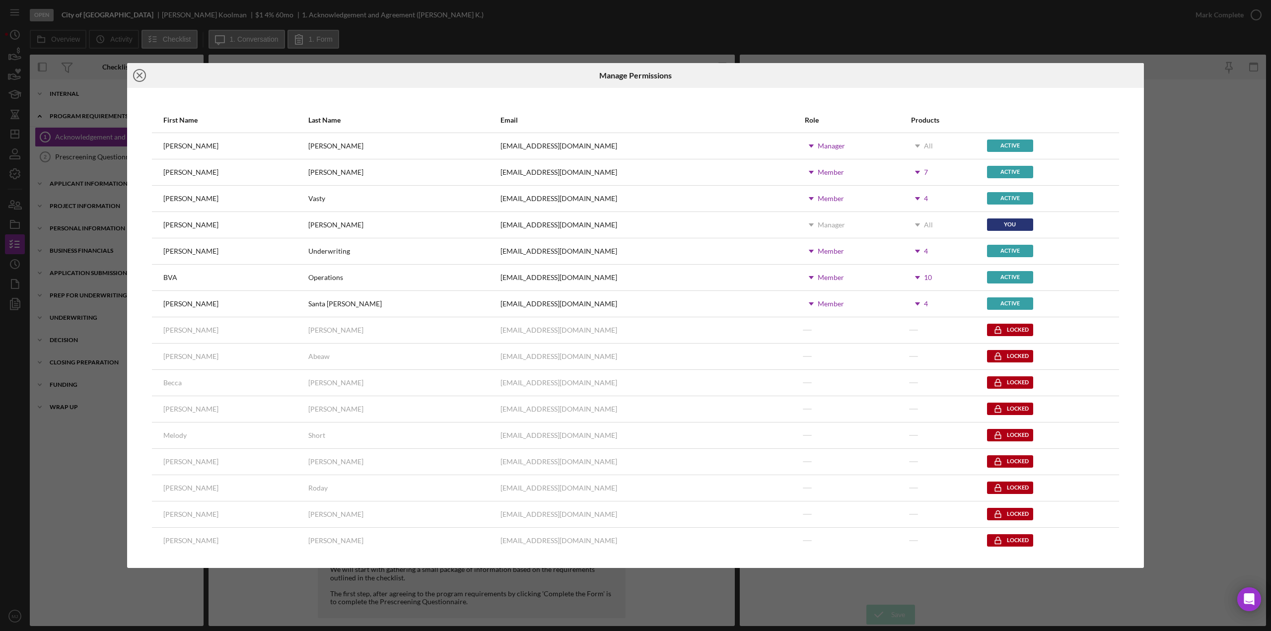
click at [142, 78] on line at bounding box center [139, 75] width 5 height 5
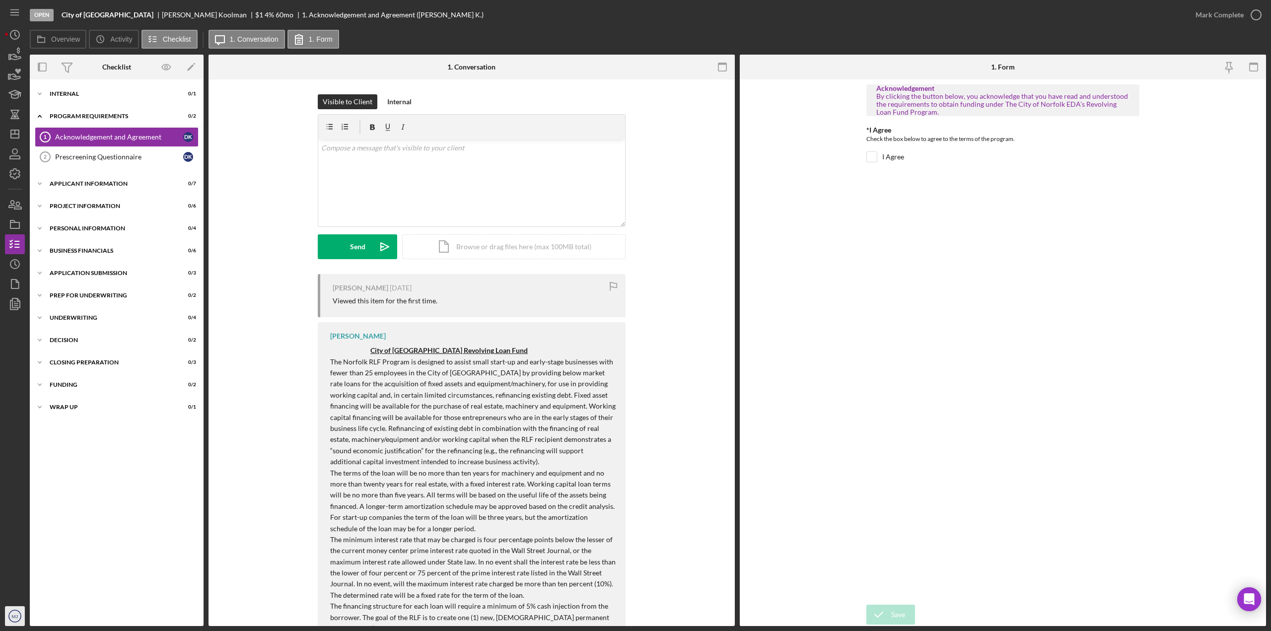
click at [13, 612] on icon "MJ" at bounding box center [15, 616] width 20 height 25
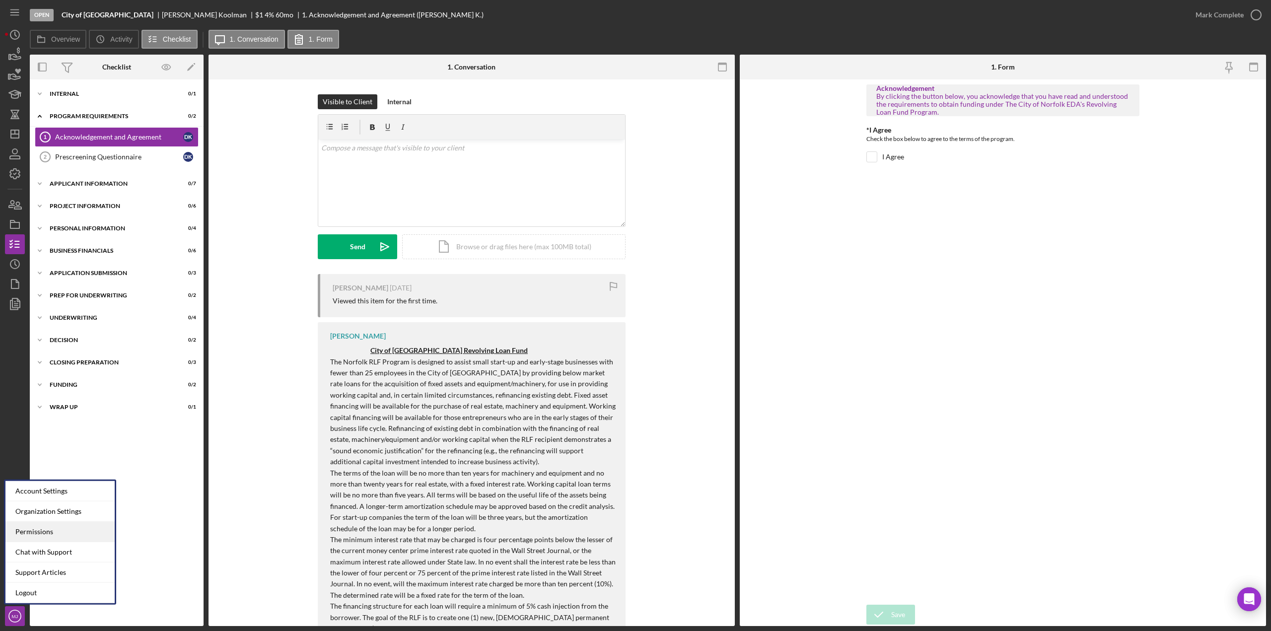
click at [29, 530] on div "Permissions" at bounding box center [59, 532] width 109 height 20
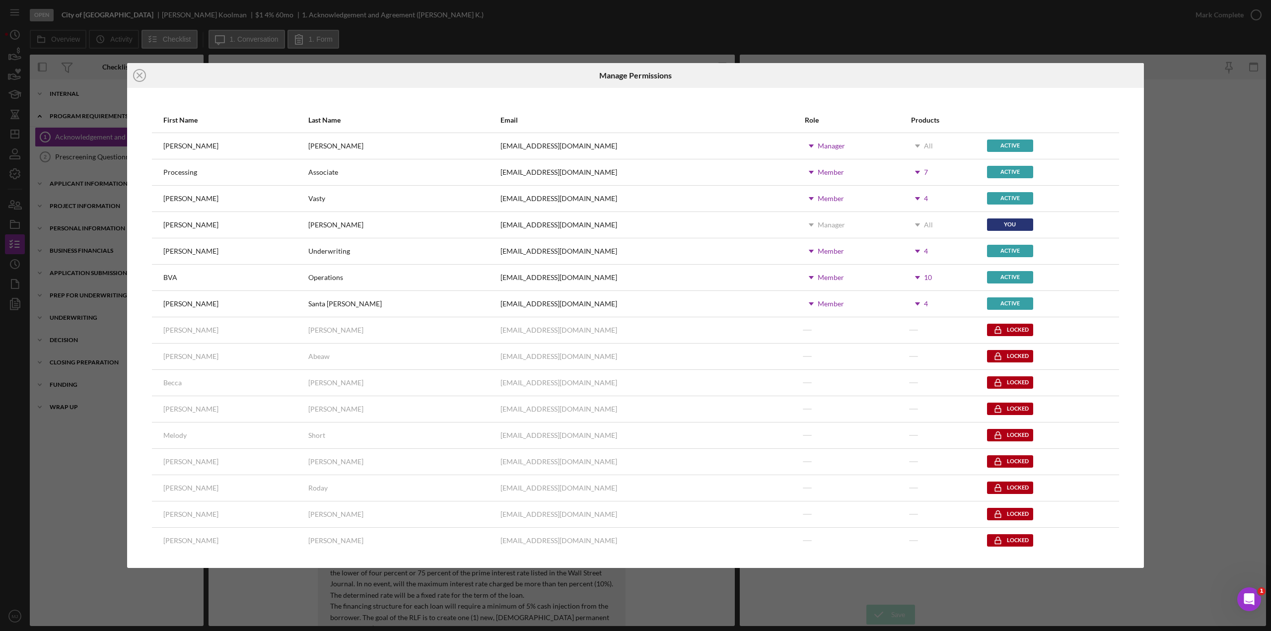
click at [136, 75] on icon "Icon/Close" at bounding box center [139, 75] width 25 height 25
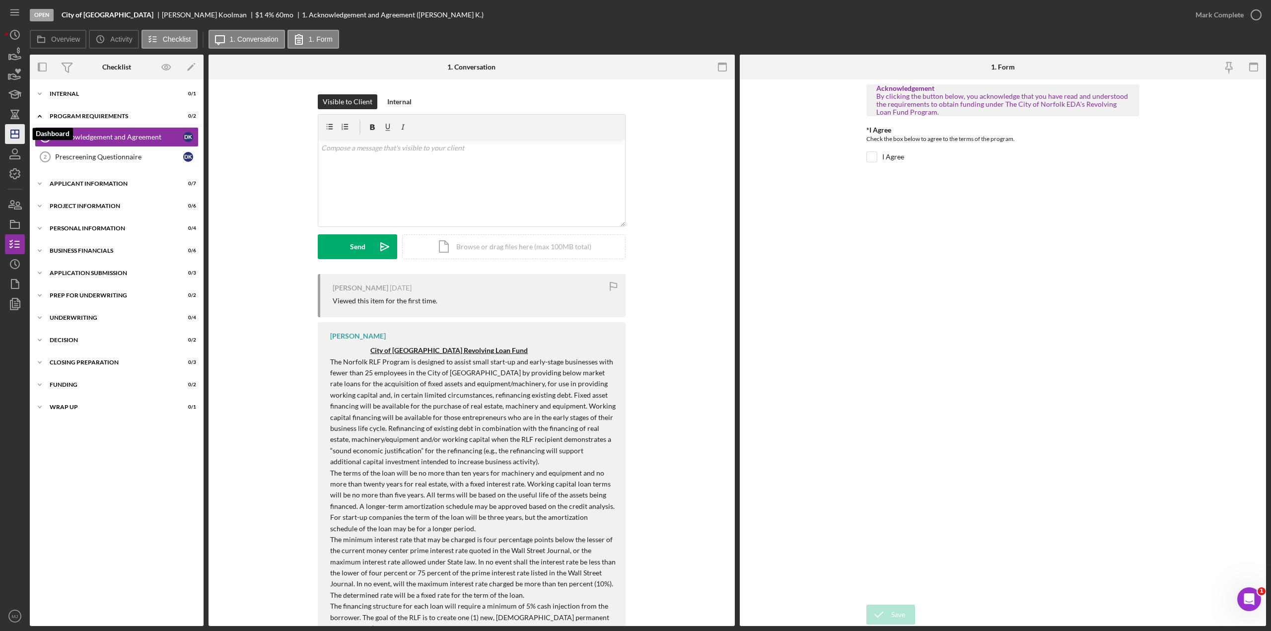
click at [16, 135] on icon "Icon/Dashboard" at bounding box center [14, 134] width 25 height 25
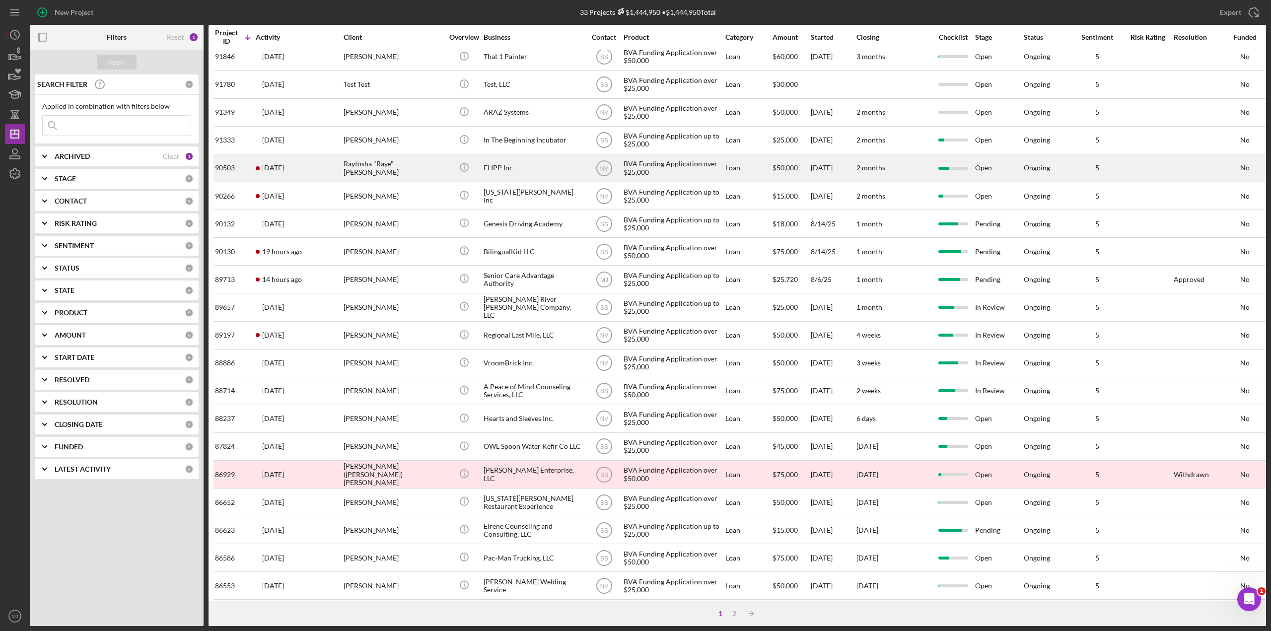
scroll to position [50, 0]
